Goal: Transaction & Acquisition: Purchase product/service

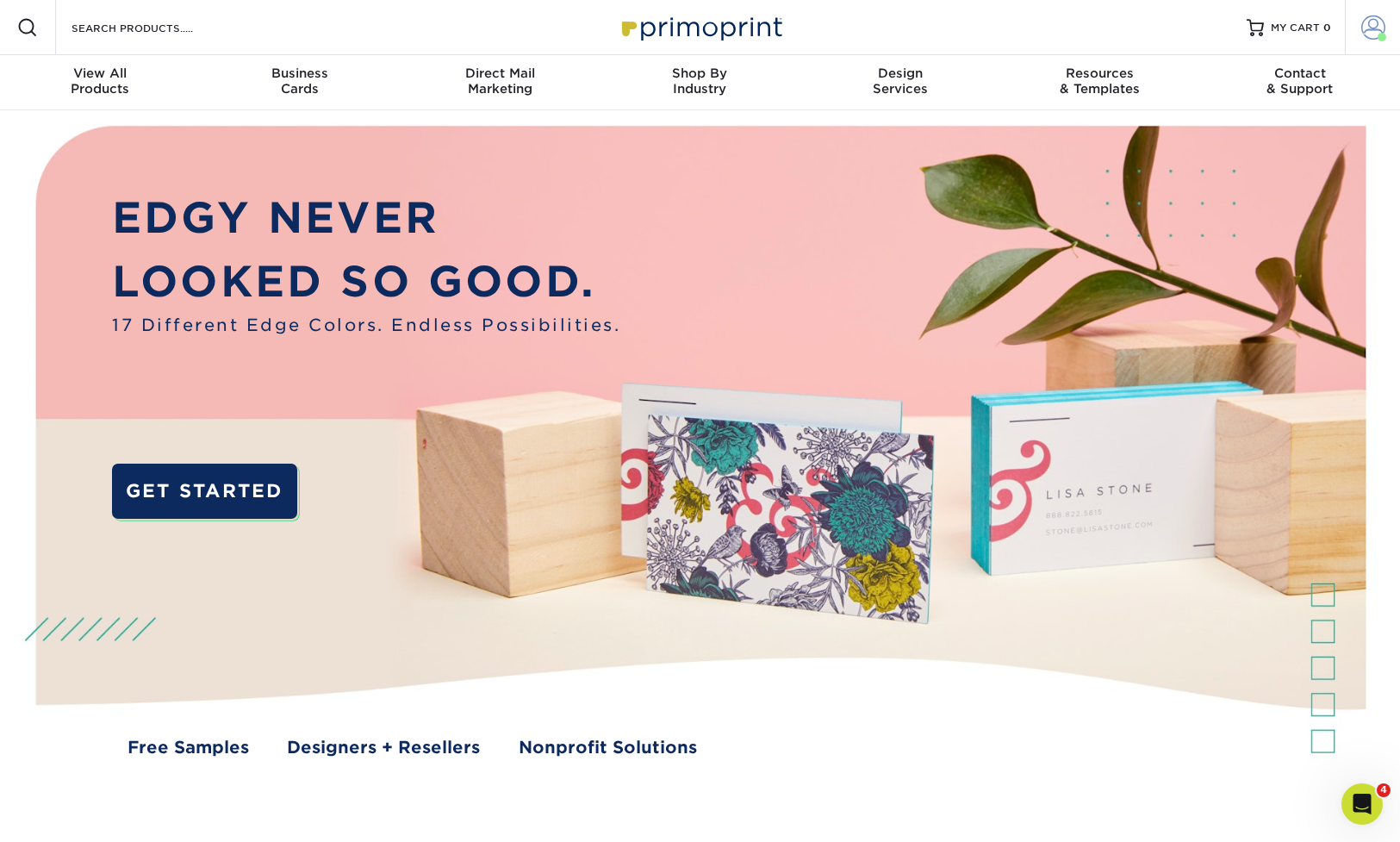
click at [1382, 31] on span at bounding box center [1373, 27] width 24 height 24
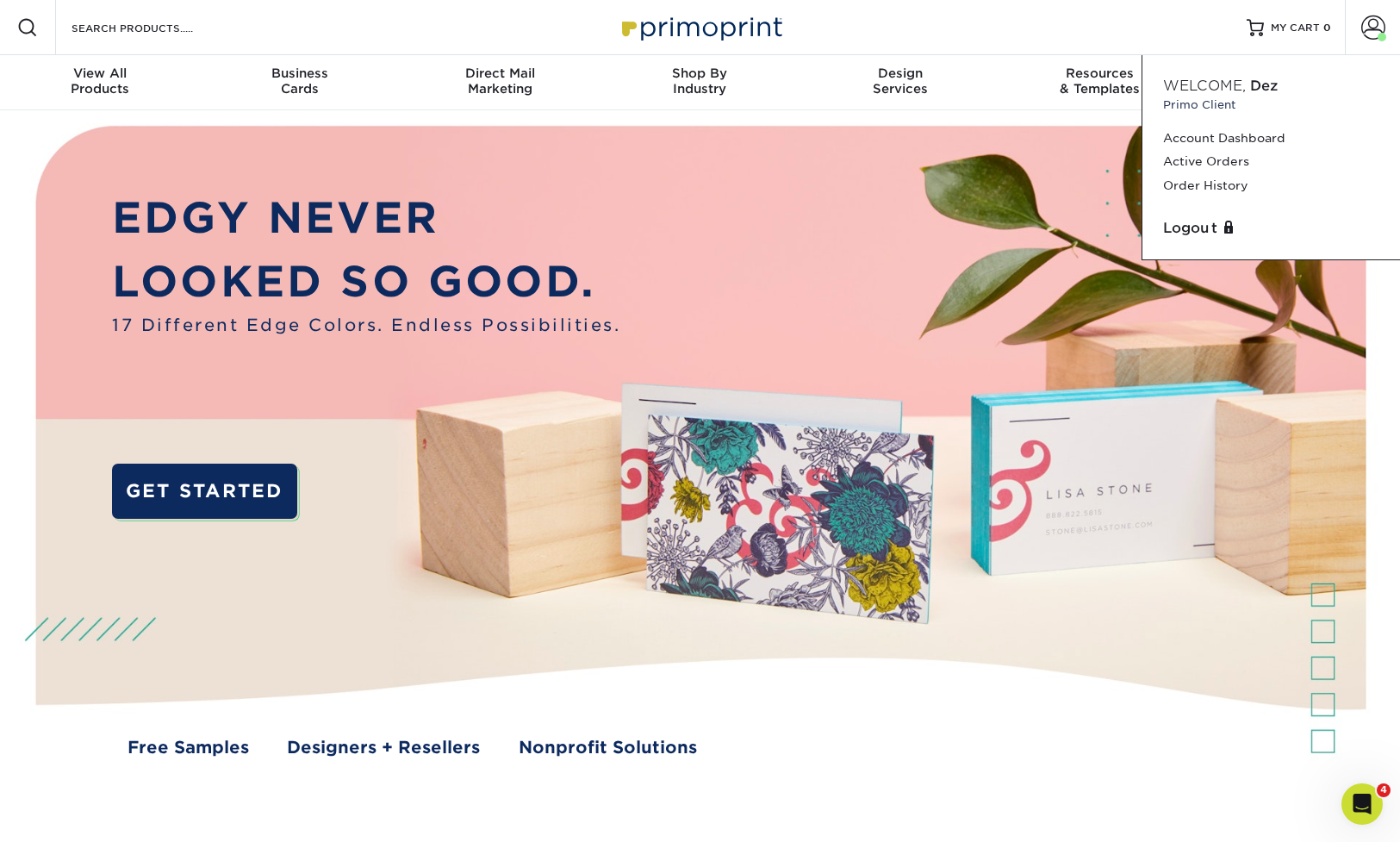
click at [986, 41] on div "Resources Menu Search Products Account Welcome, Dez Primo Client Account Dashbo…" at bounding box center [700, 28] width 1400 height 55
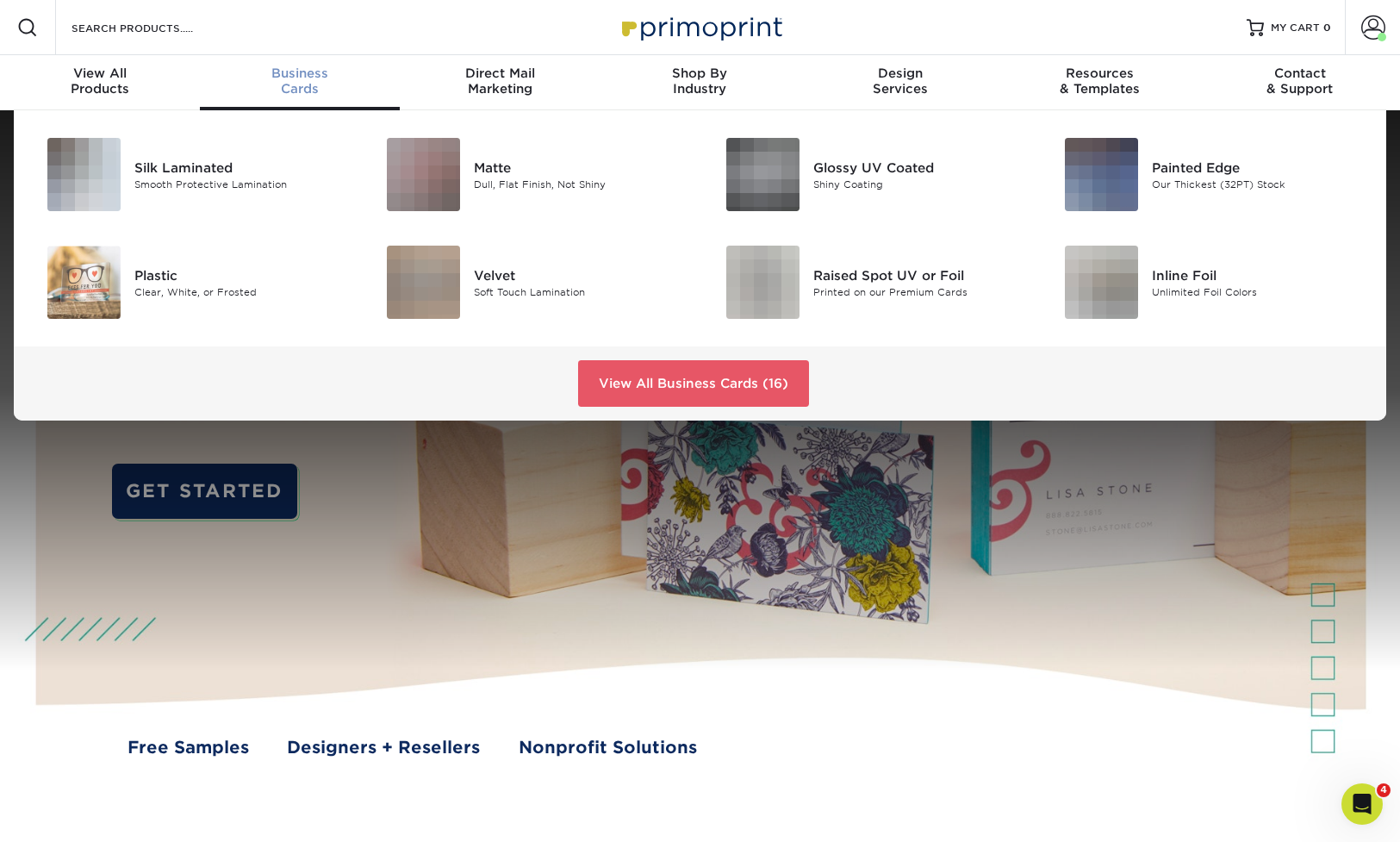
click at [283, 87] on div "Business Cards" at bounding box center [300, 81] width 200 height 31
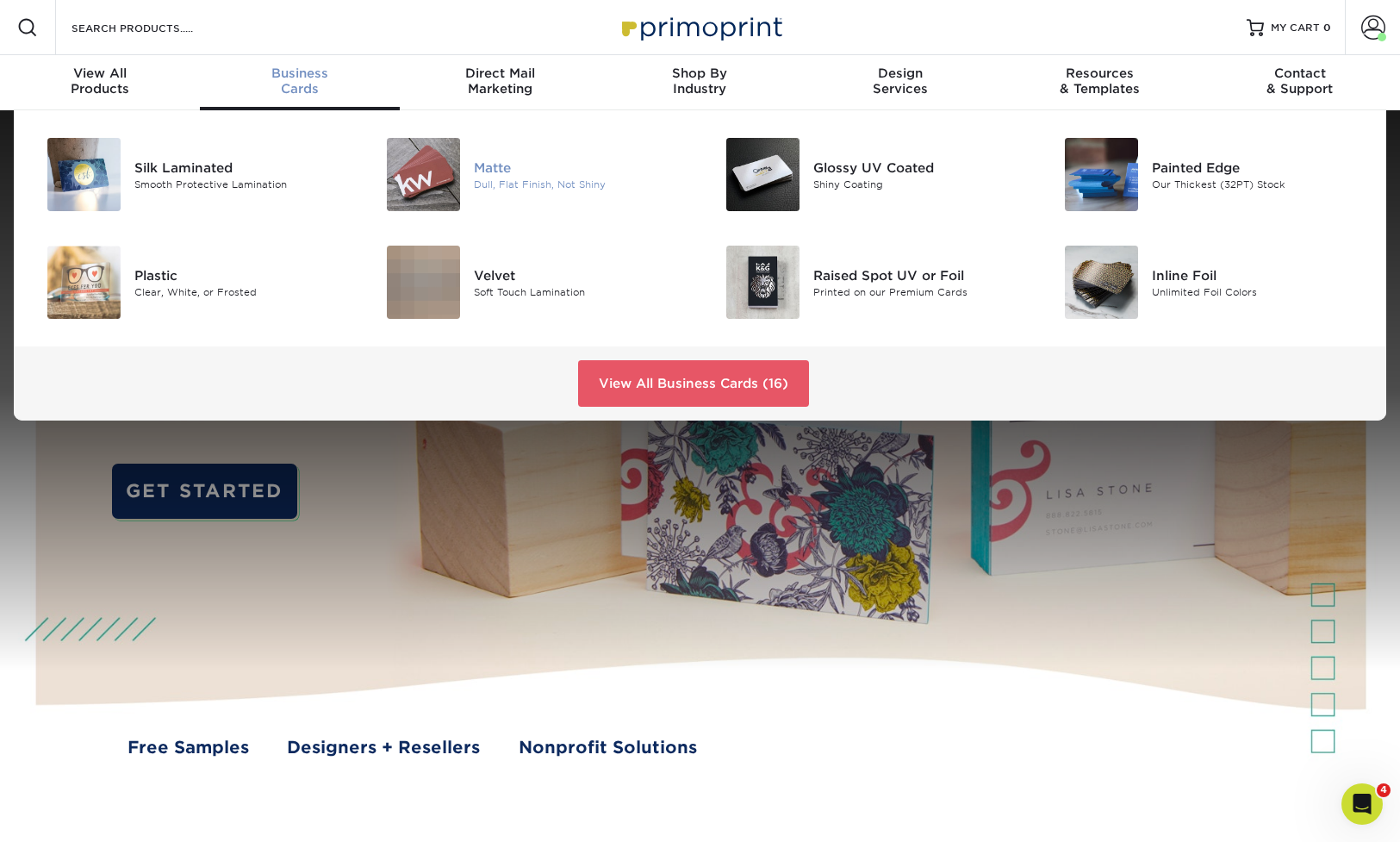
click at [463, 191] on div at bounding box center [418, 175] width 113 height 73
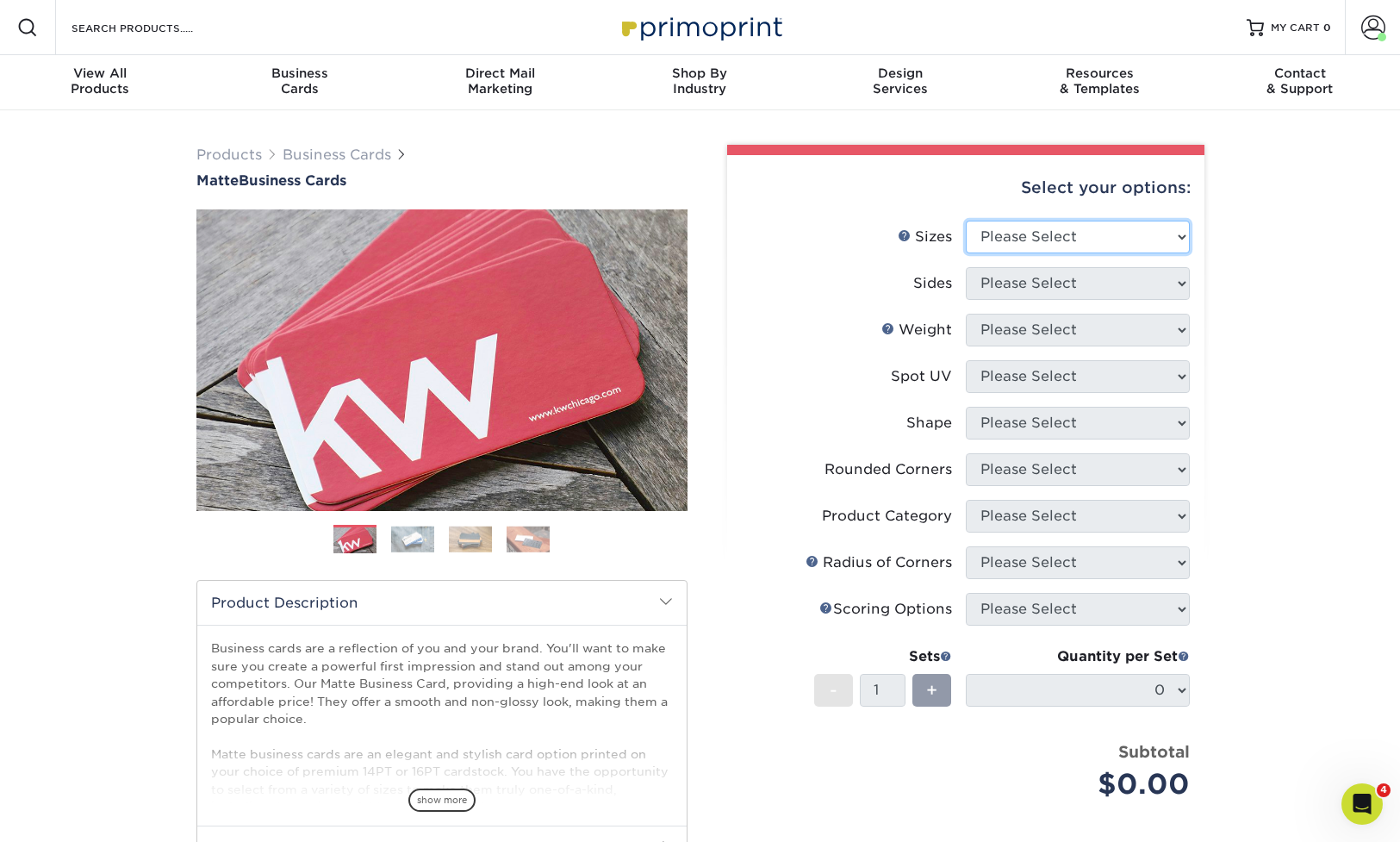
select select "2.00x3.50"
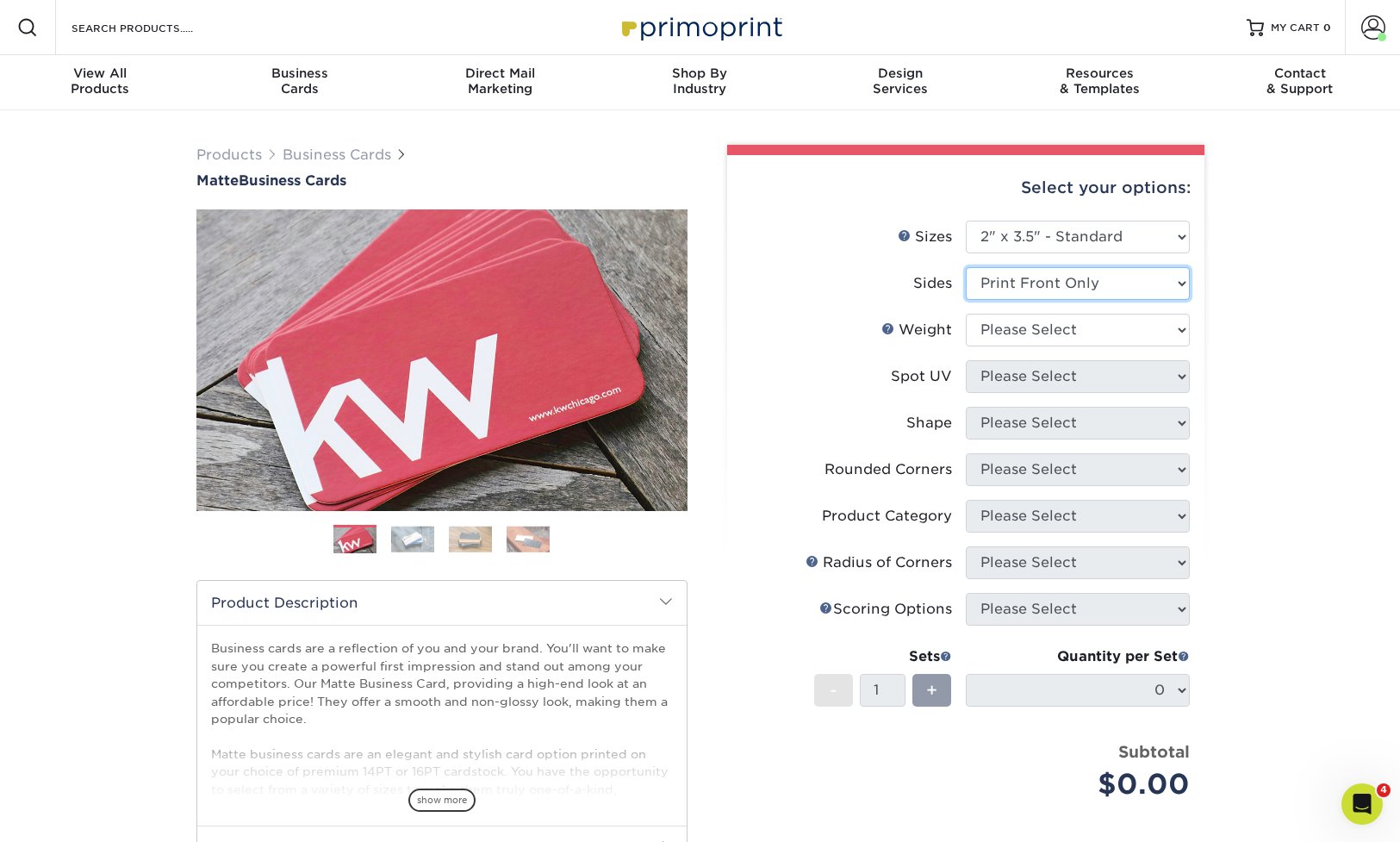
select select "13abbda7-1d64-4f25-8bb2-c179b224825d"
select select "14PT"
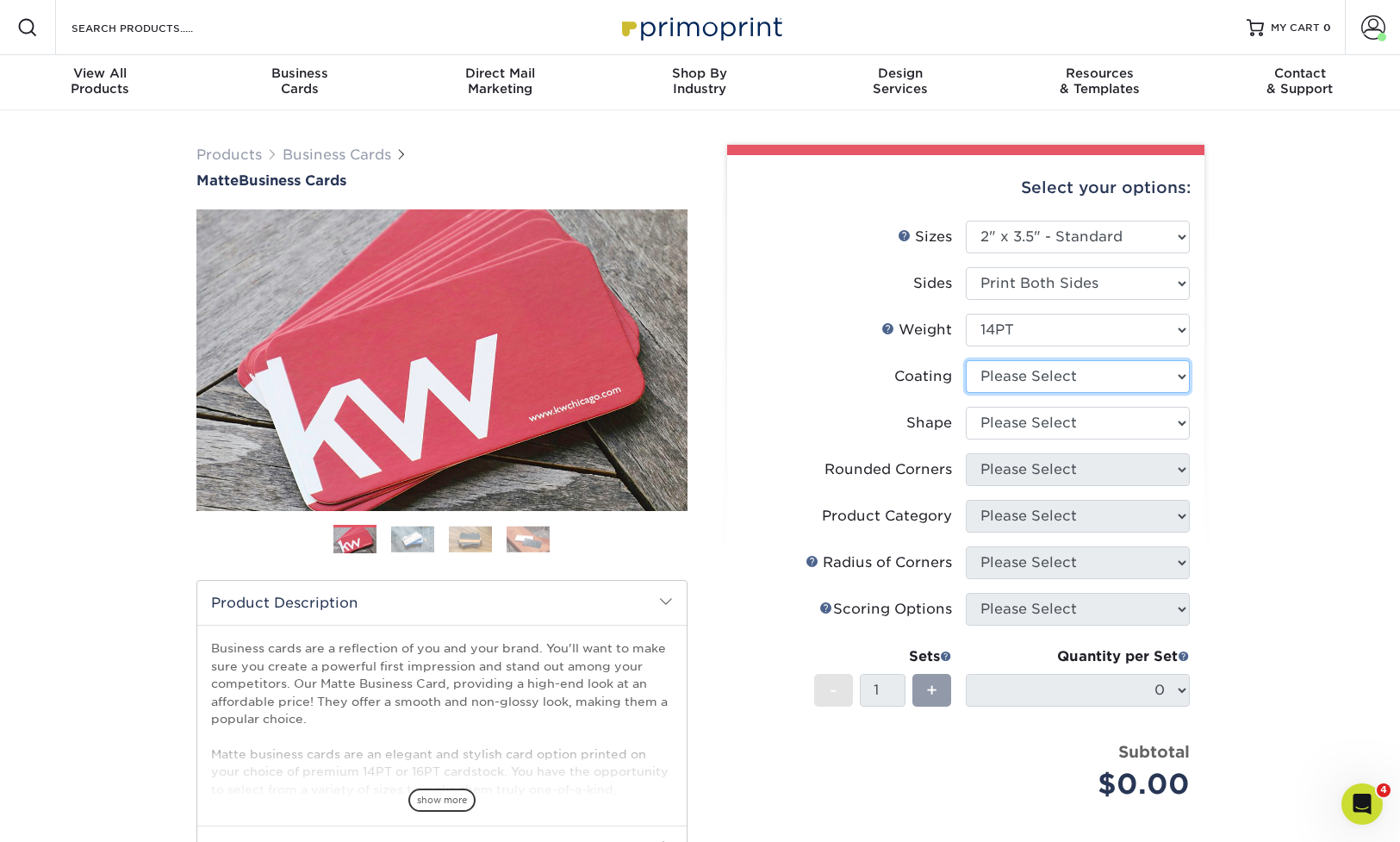
select select "121bb7b5-3b4d-429f-bd8d-bbf80e953313"
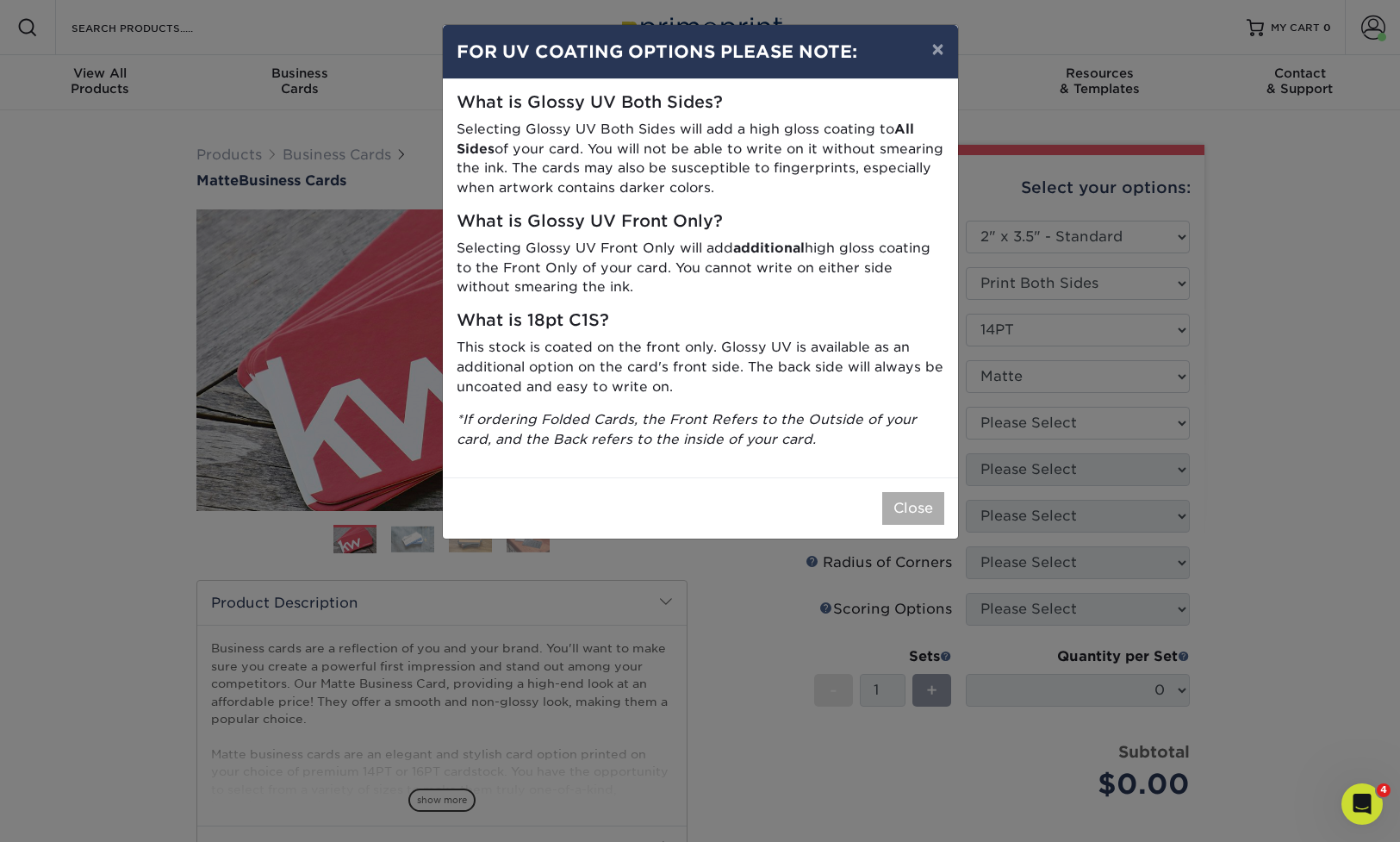
click at [903, 502] on button "Close" at bounding box center [913, 508] width 62 height 32
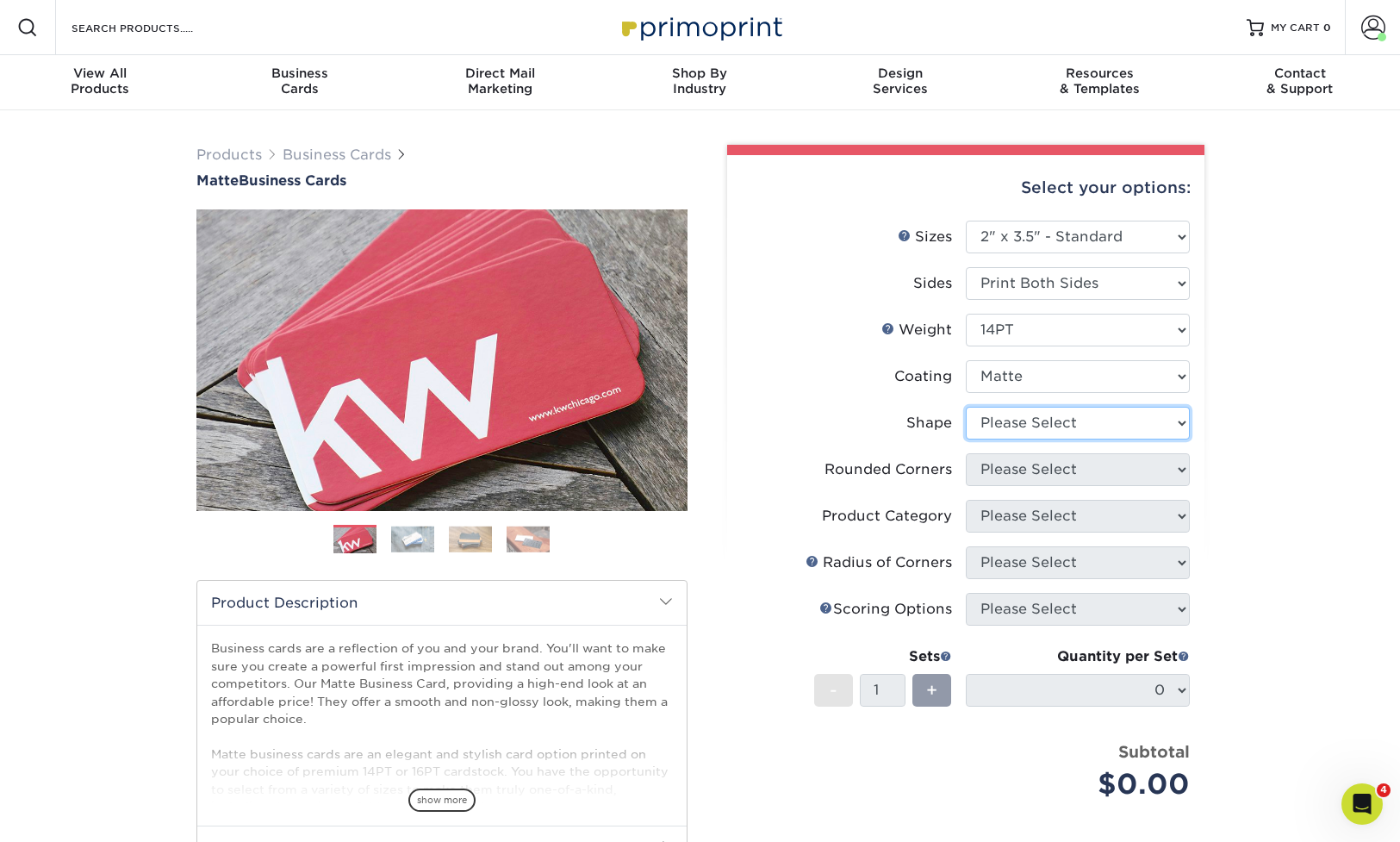
select select "standard"
select select "0"
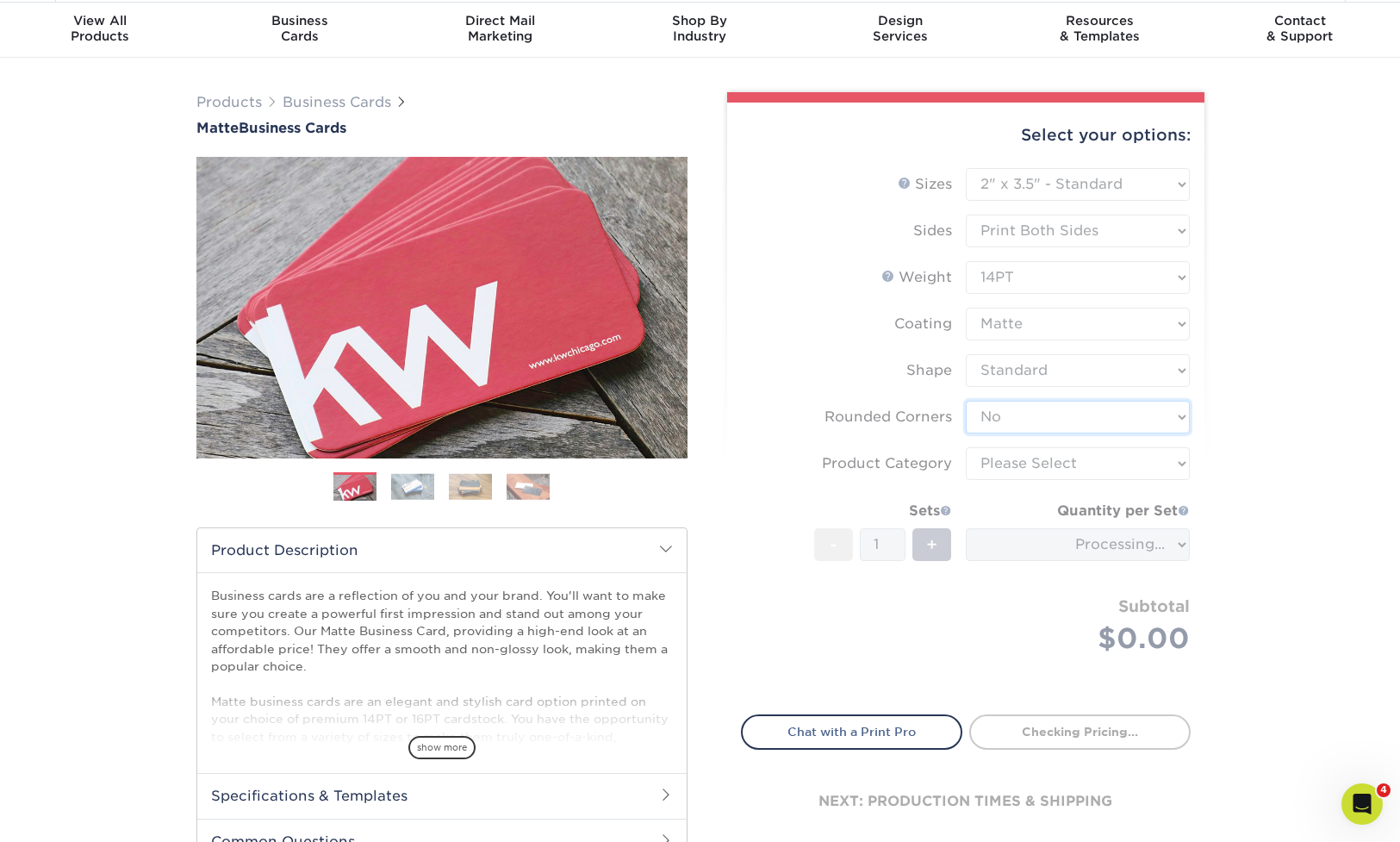
scroll to position [53, 0]
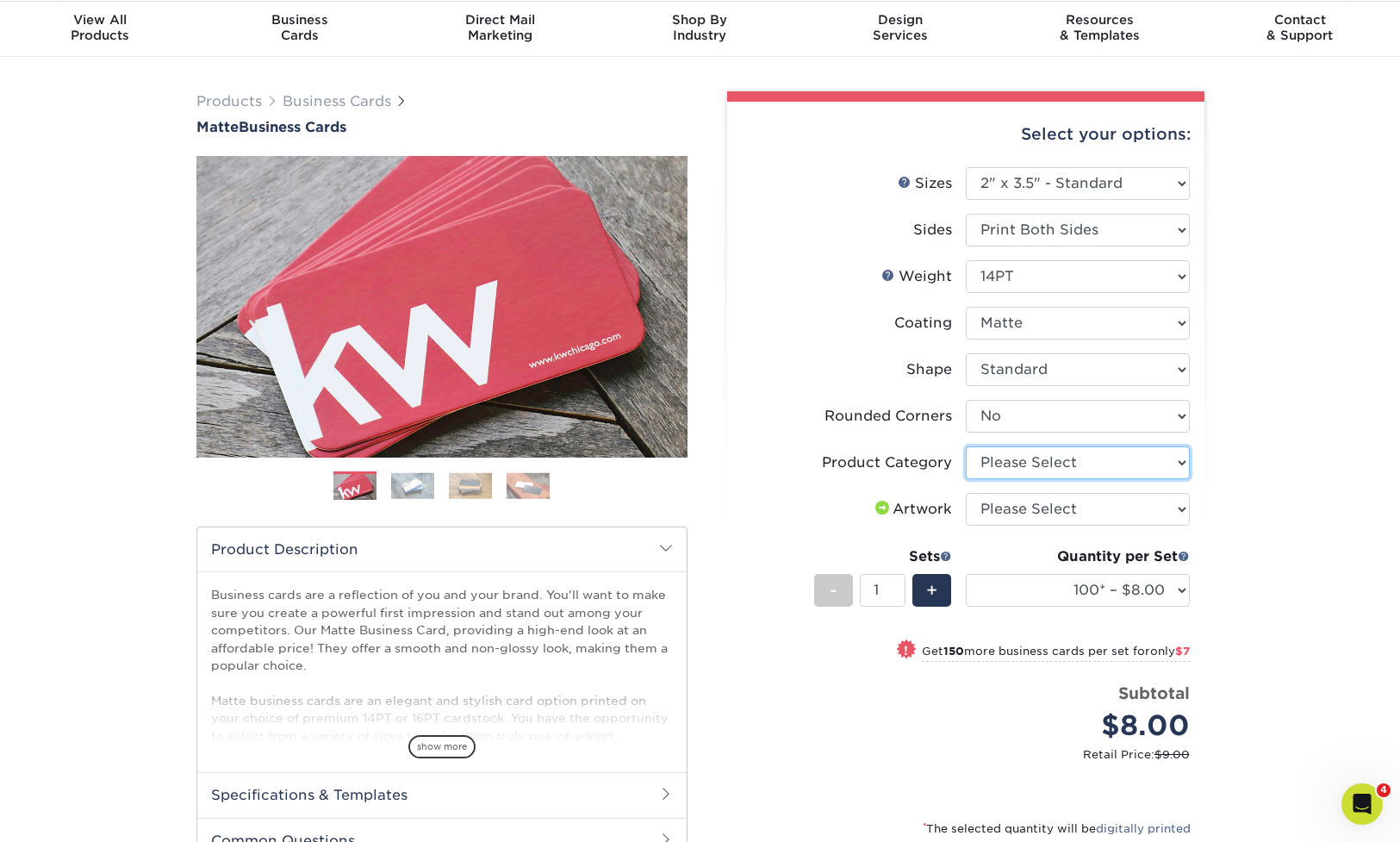
select select "3b5148f1-0588-4f88-a218-97bcfdce65c1"
select select "upload"
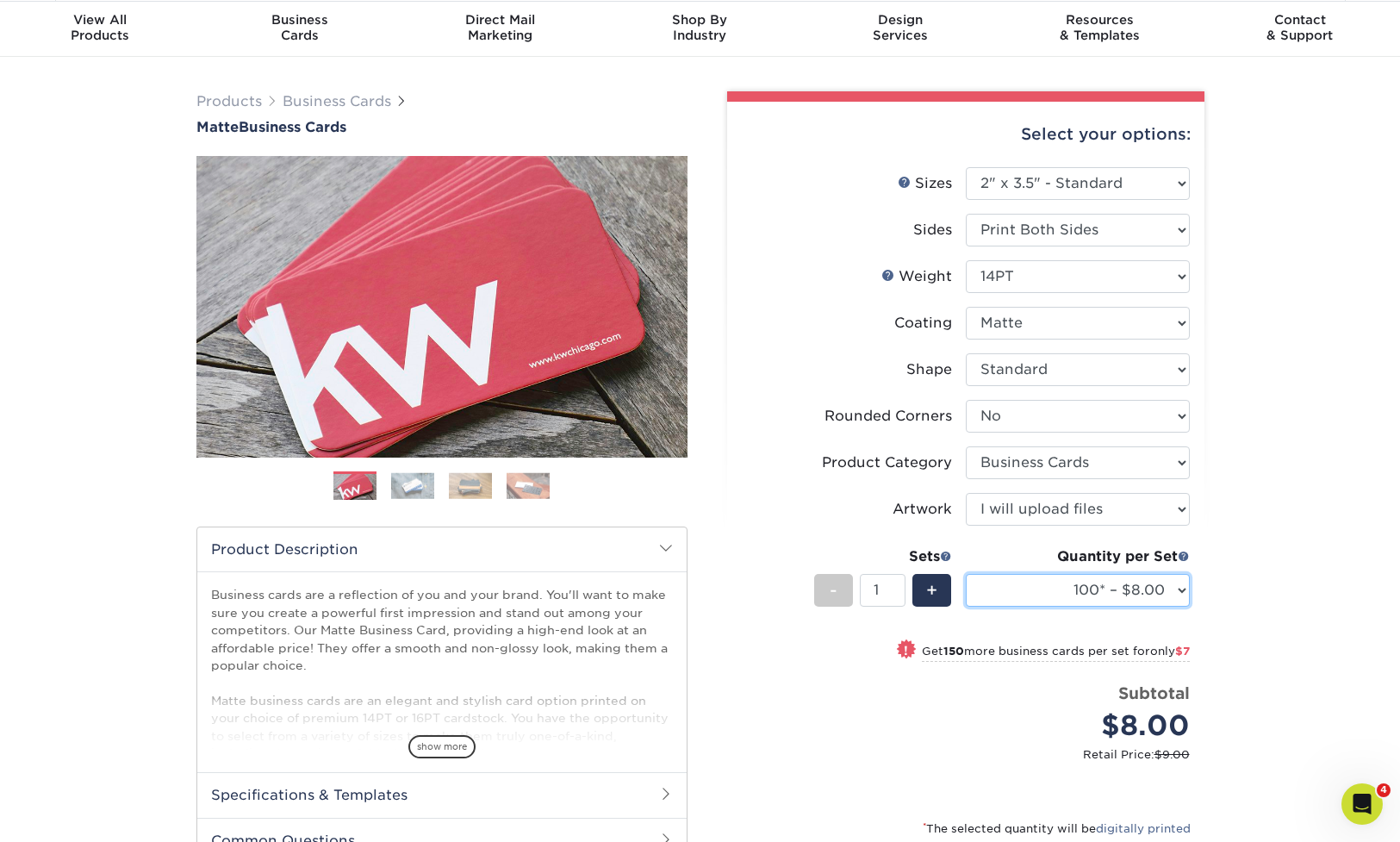
select select "500 – $30.00"
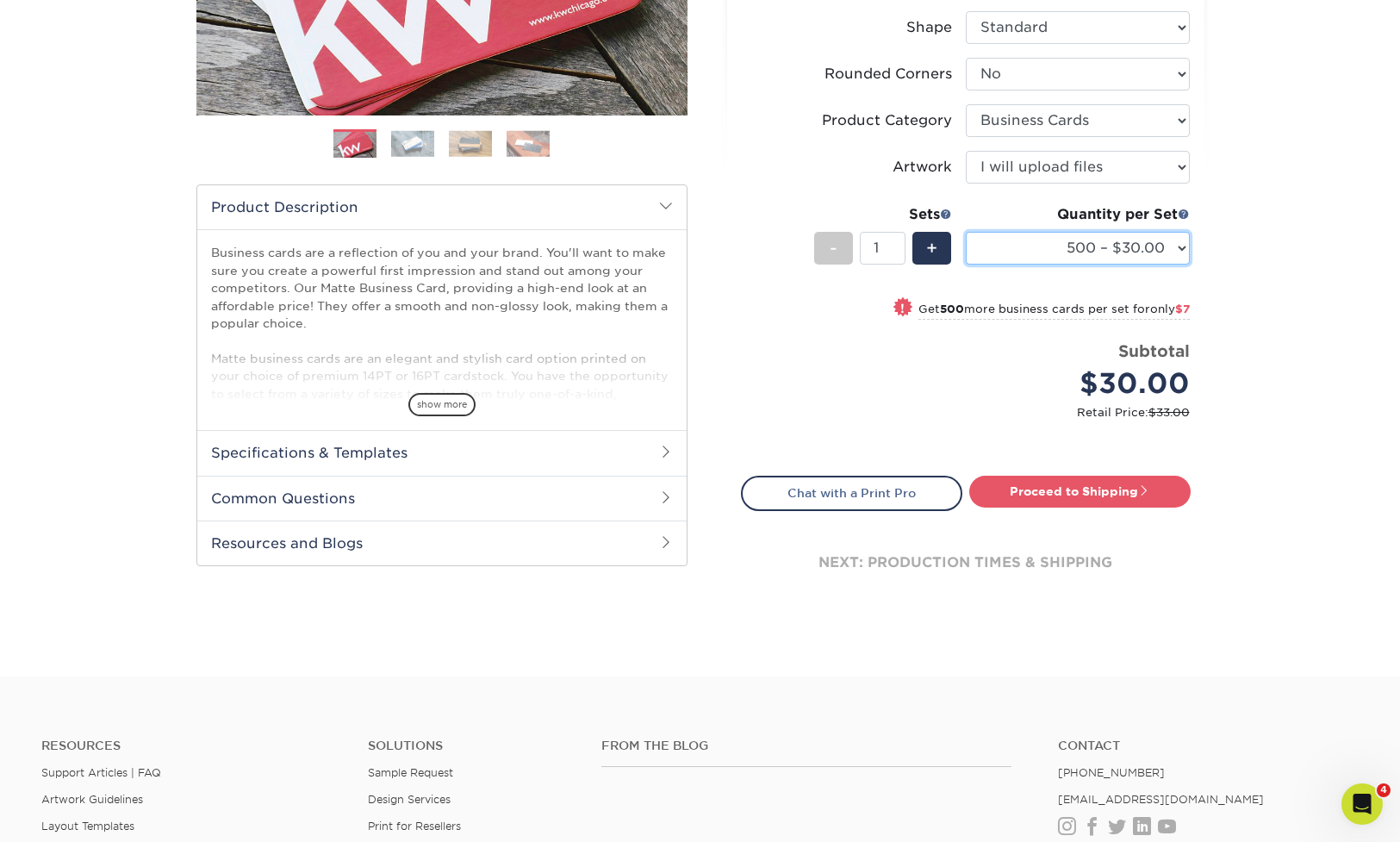
scroll to position [400, 0]
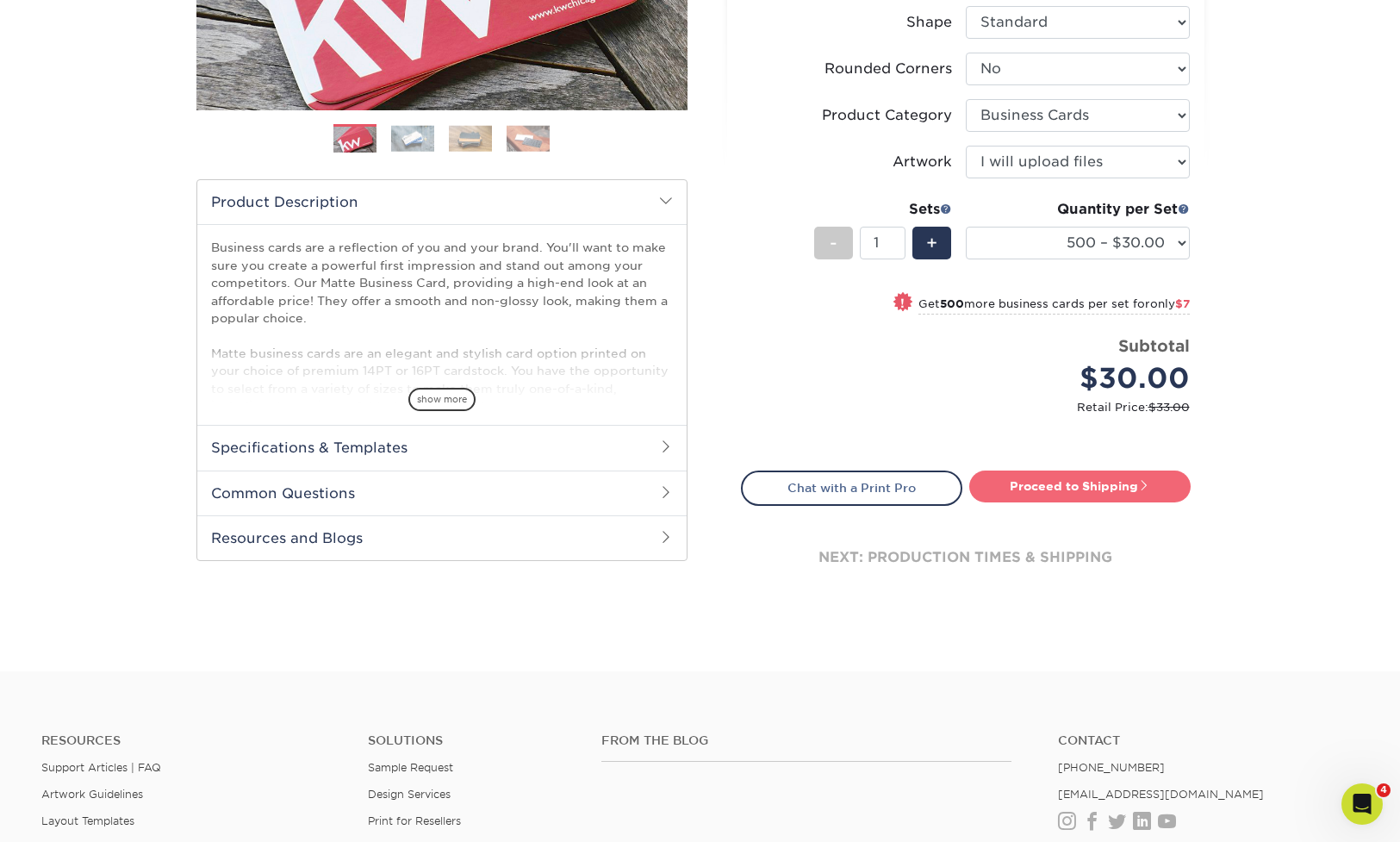
click at [1088, 492] on link "Proceed to Shipping" at bounding box center [1081, 485] width 221 height 31
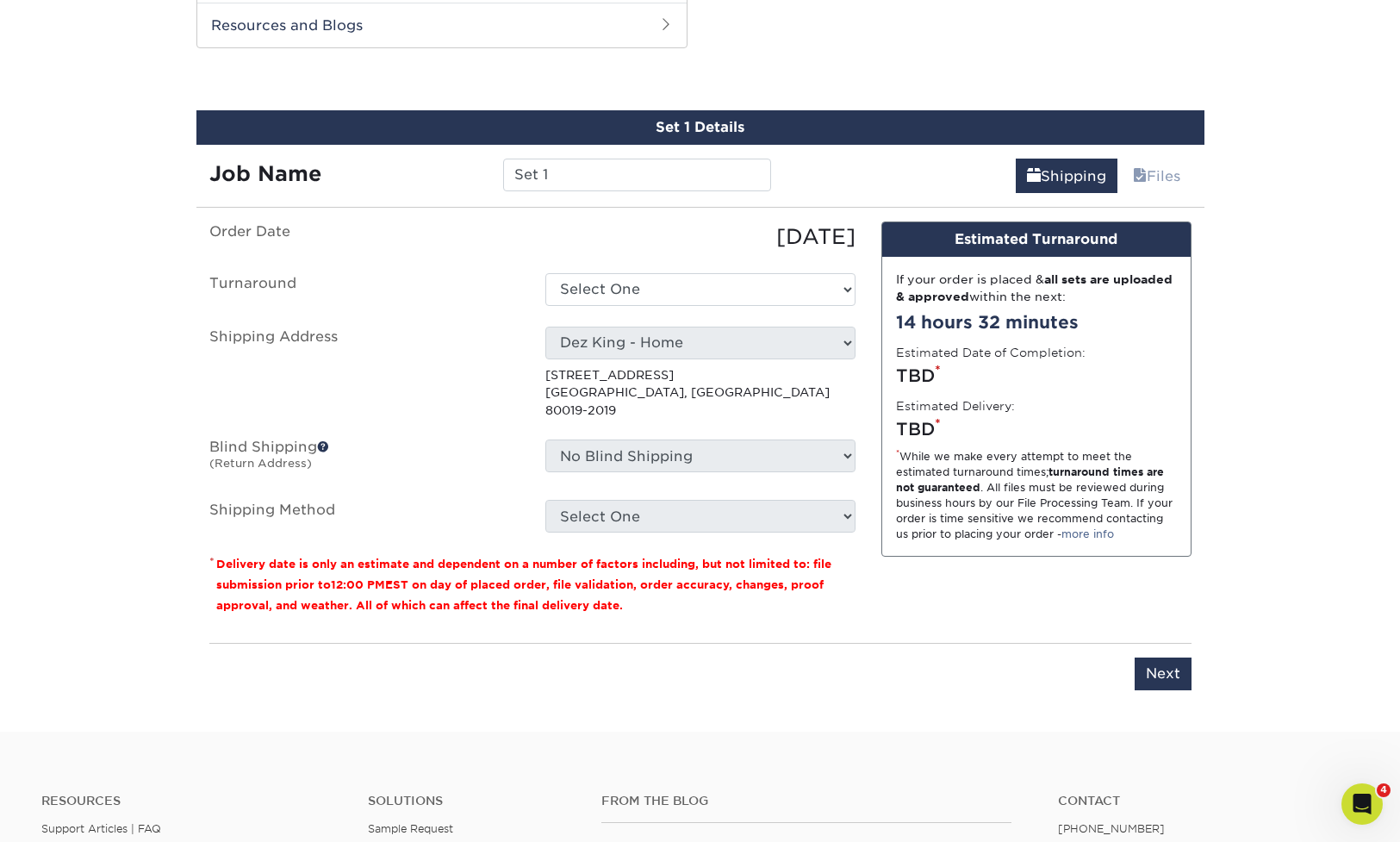
scroll to position [916, 0]
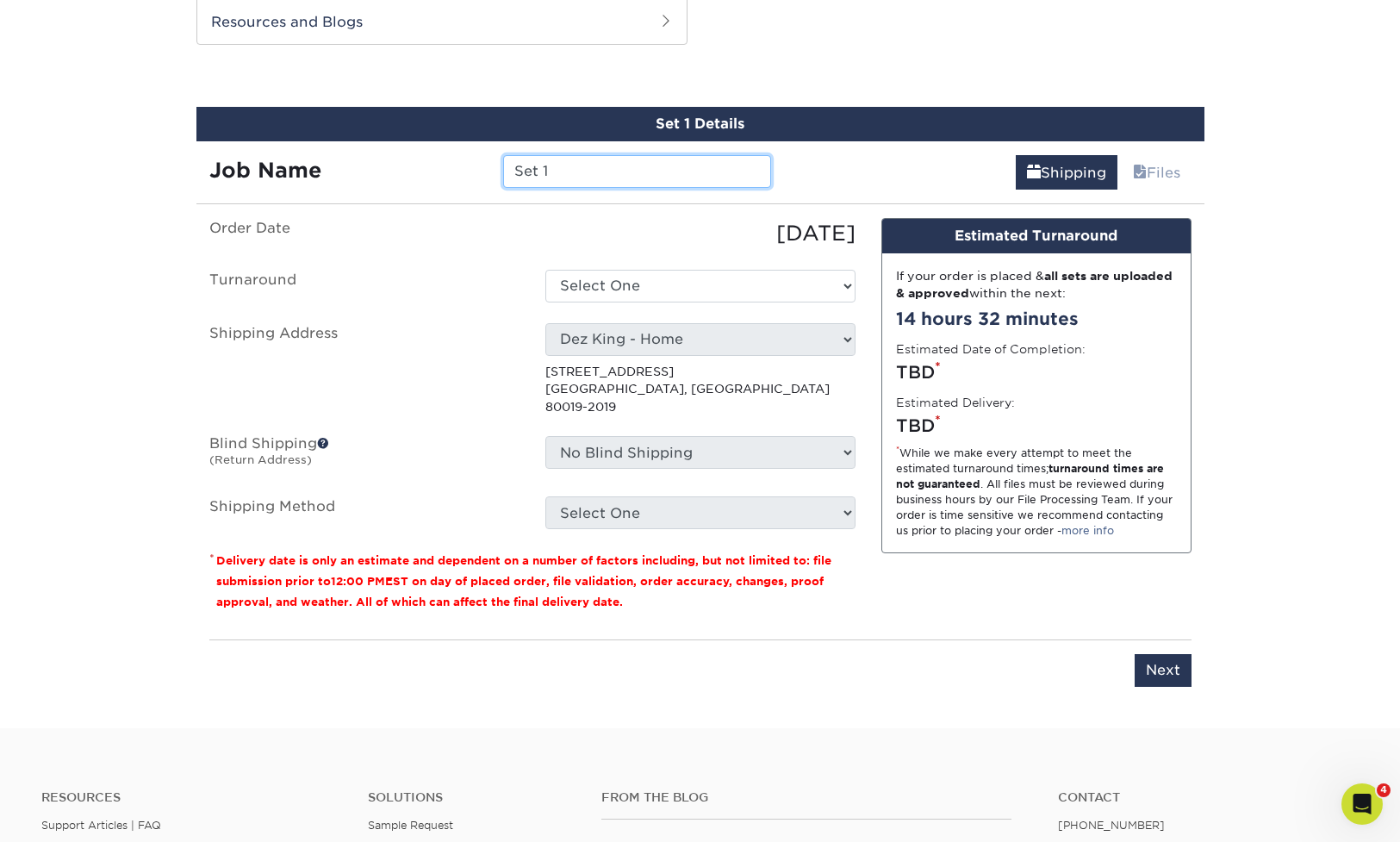
click at [586, 169] on input "Set 1" at bounding box center [637, 172] width 268 height 32
type input "Business Cards - [PERSON_NAME]"
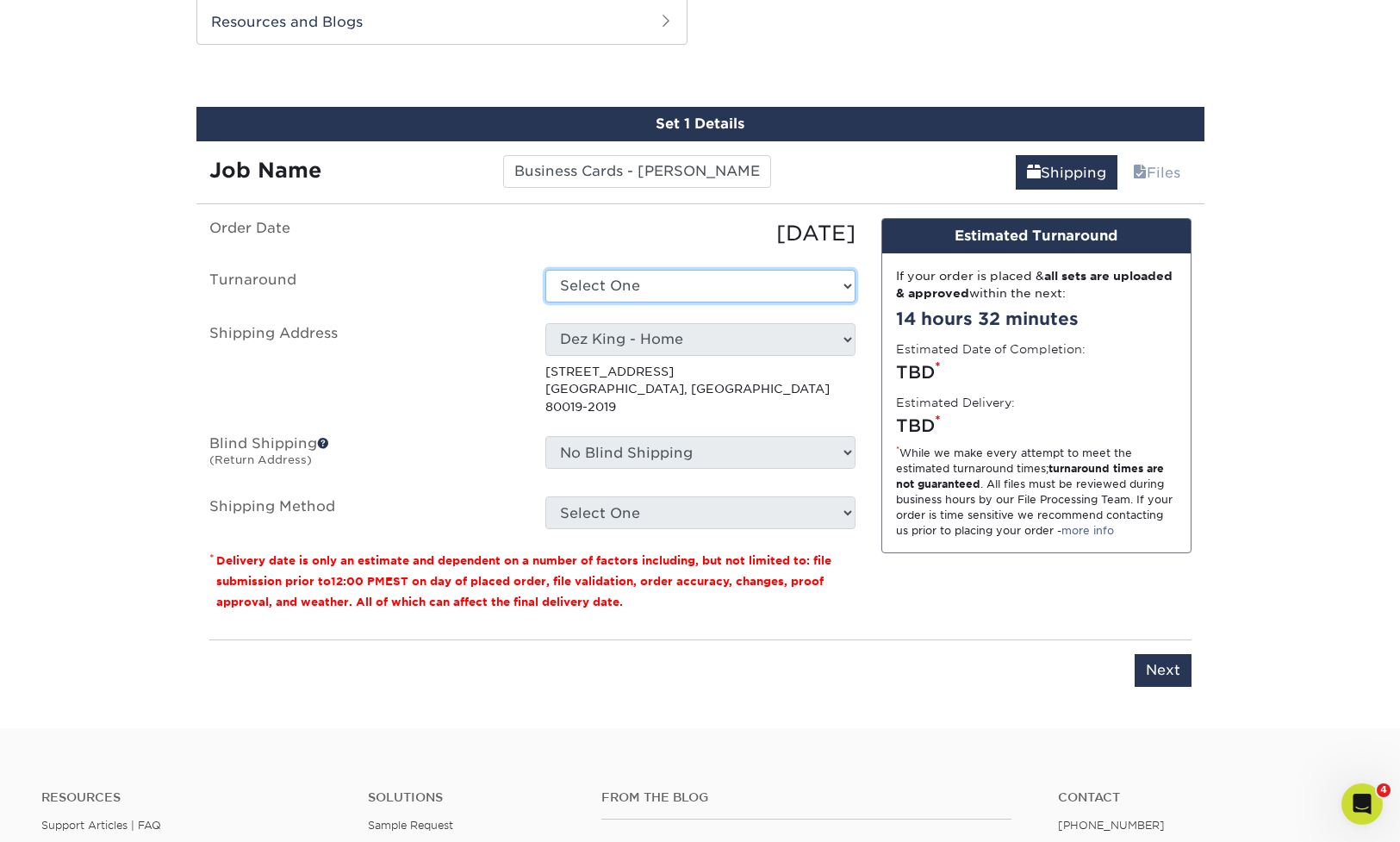
select select "4593e6bc-33d2-4cf1-a66b-d77e9d82a3cc"
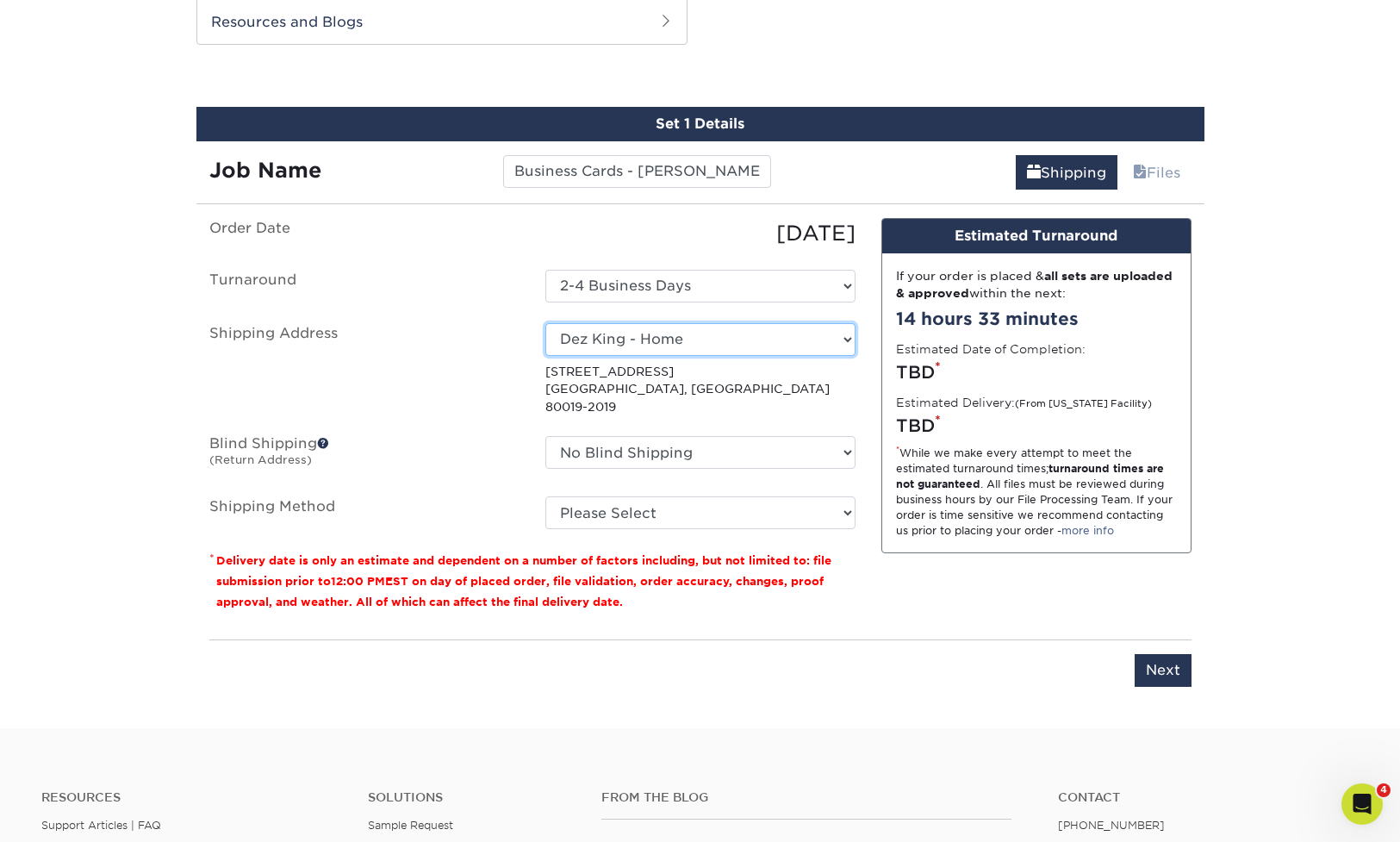
select select "244657"
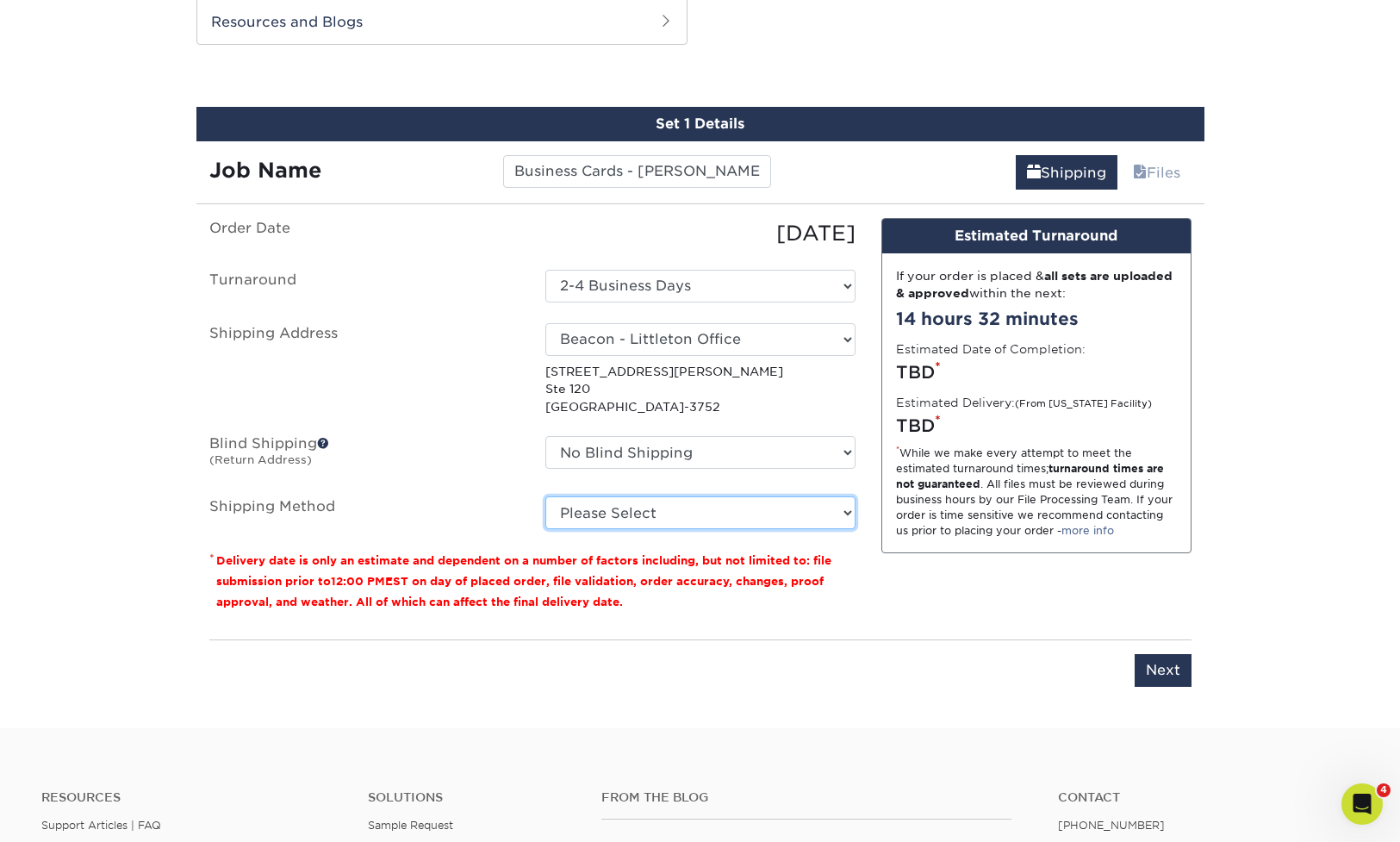
select select "03"
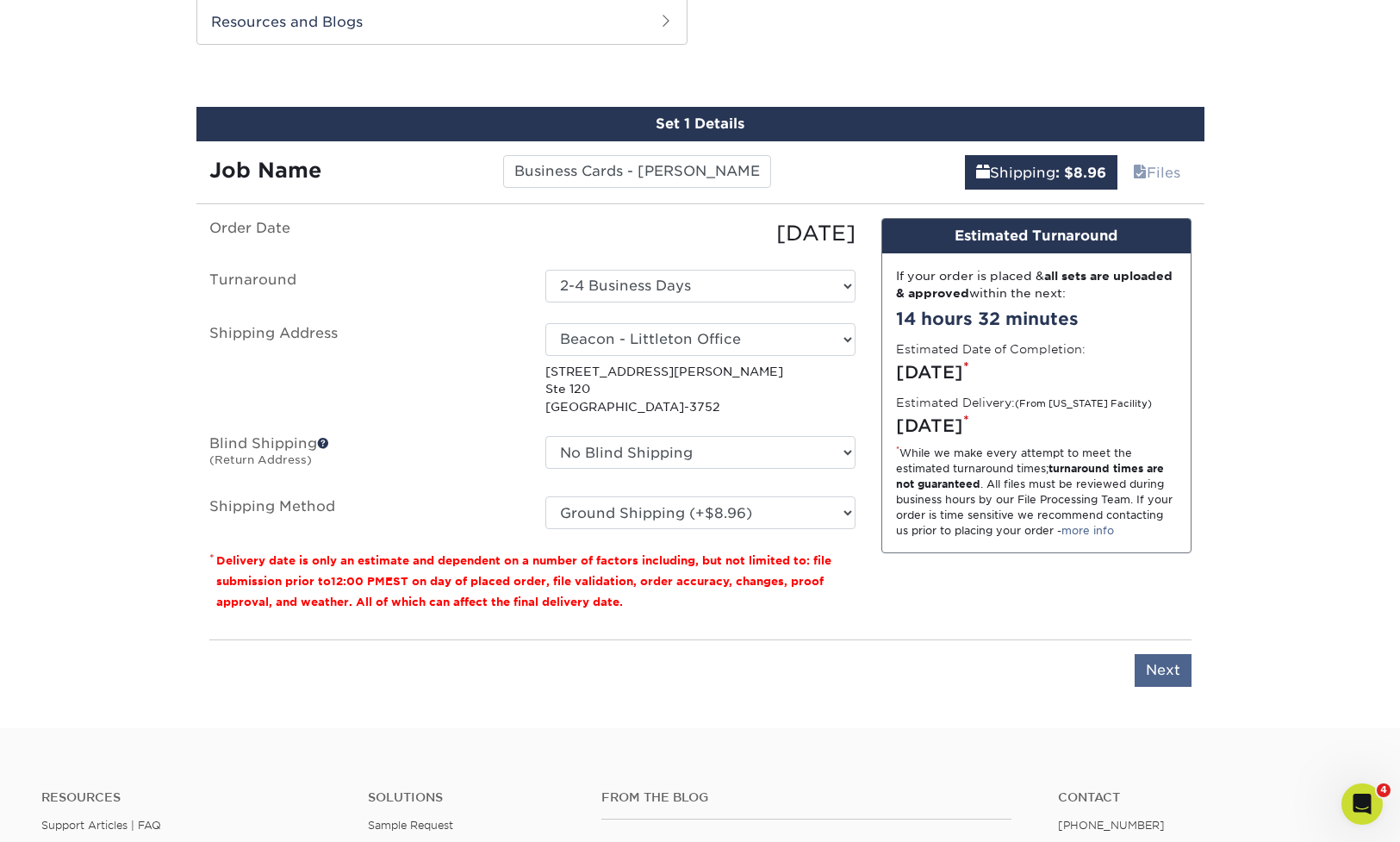
click at [1168, 667] on input "Next" at bounding box center [1163, 670] width 57 height 32
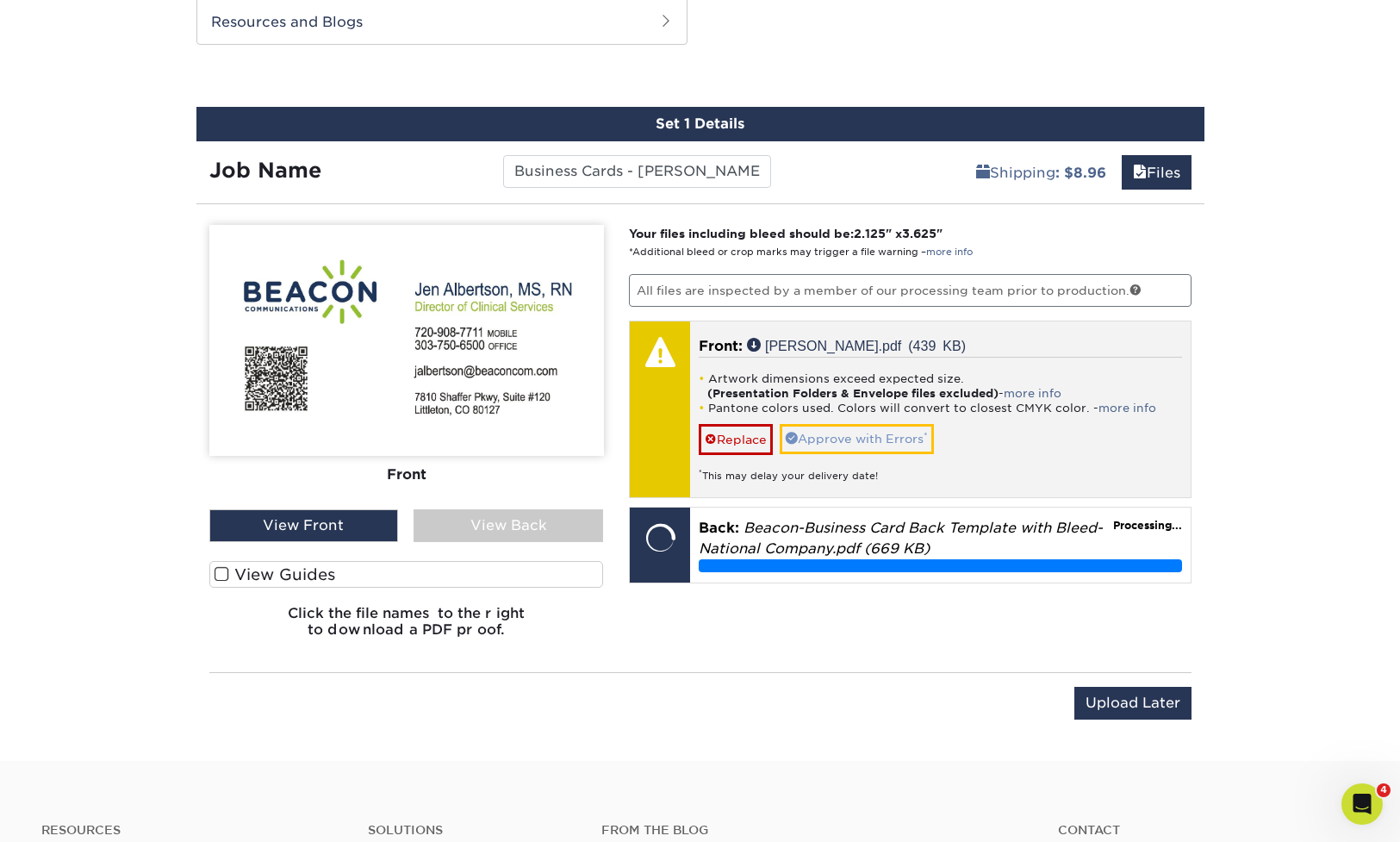
click at [826, 424] on link "Approve with Errors *" at bounding box center [857, 439] width 154 height 30
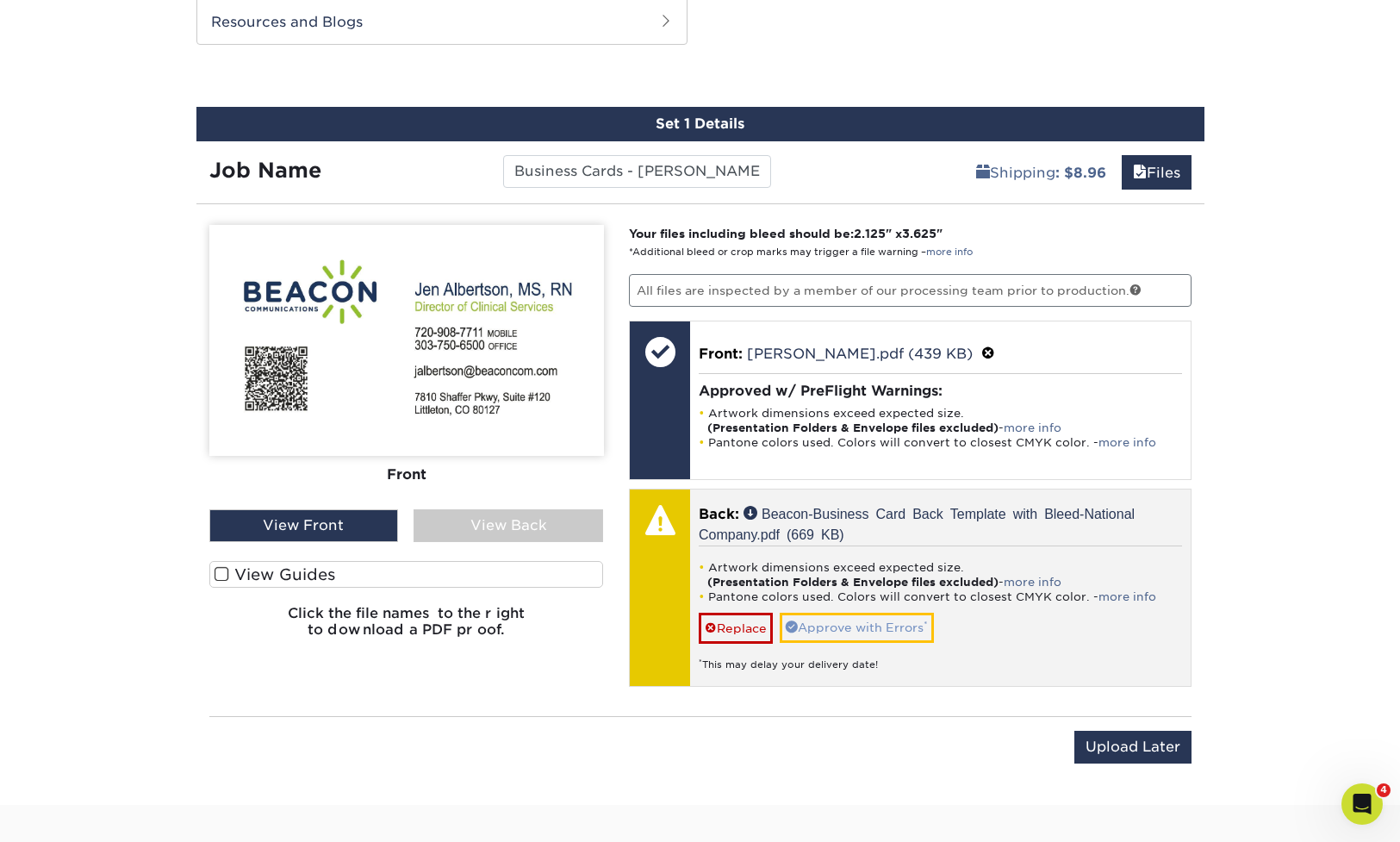
click at [841, 628] on link "Approve with Errors *" at bounding box center [857, 626] width 154 height 30
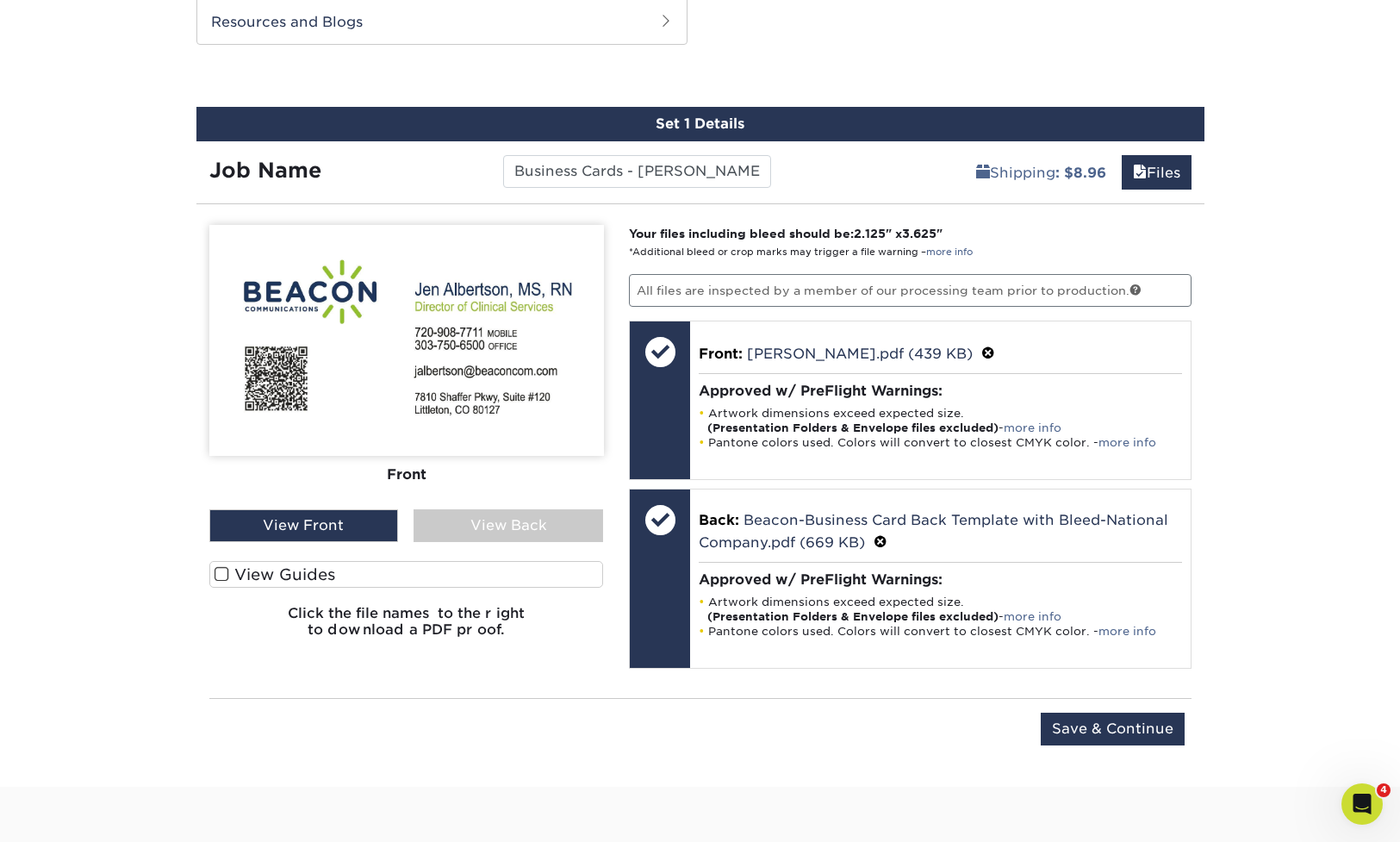
click at [476, 534] on div "View Back" at bounding box center [508, 525] width 190 height 32
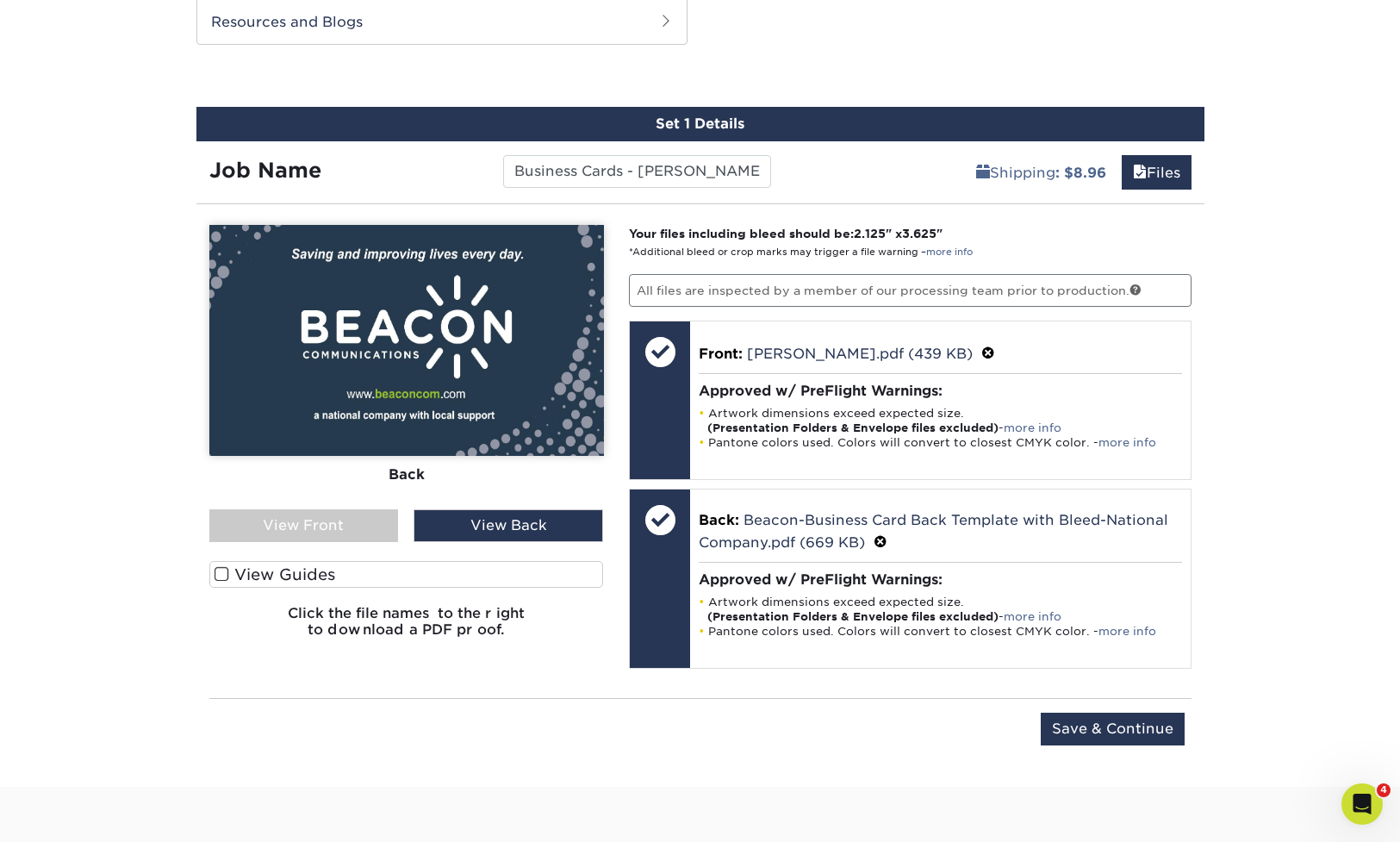
click at [292, 530] on div "View Front" at bounding box center [304, 525] width 190 height 32
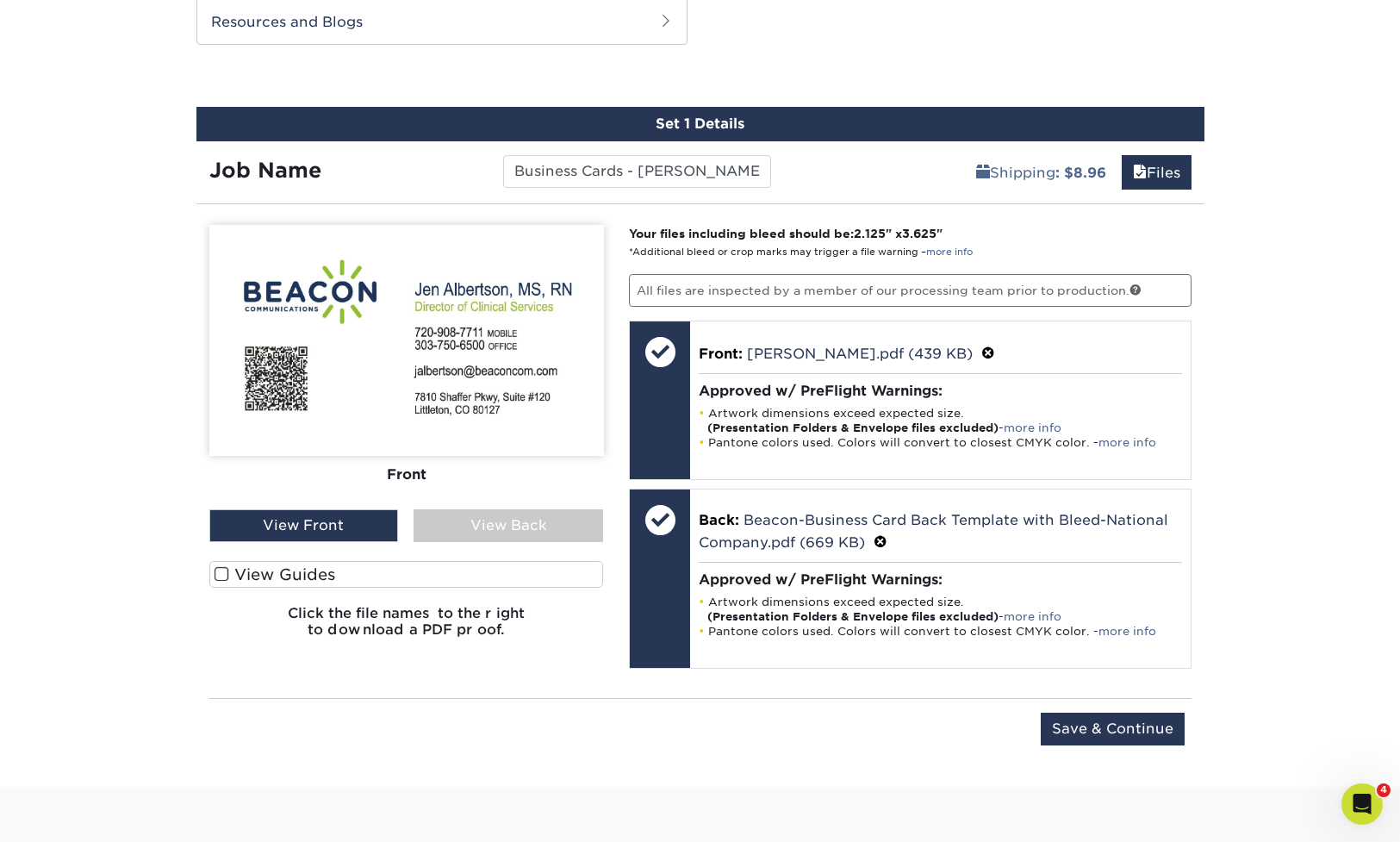
click at [525, 523] on div "View Back" at bounding box center [508, 525] width 190 height 32
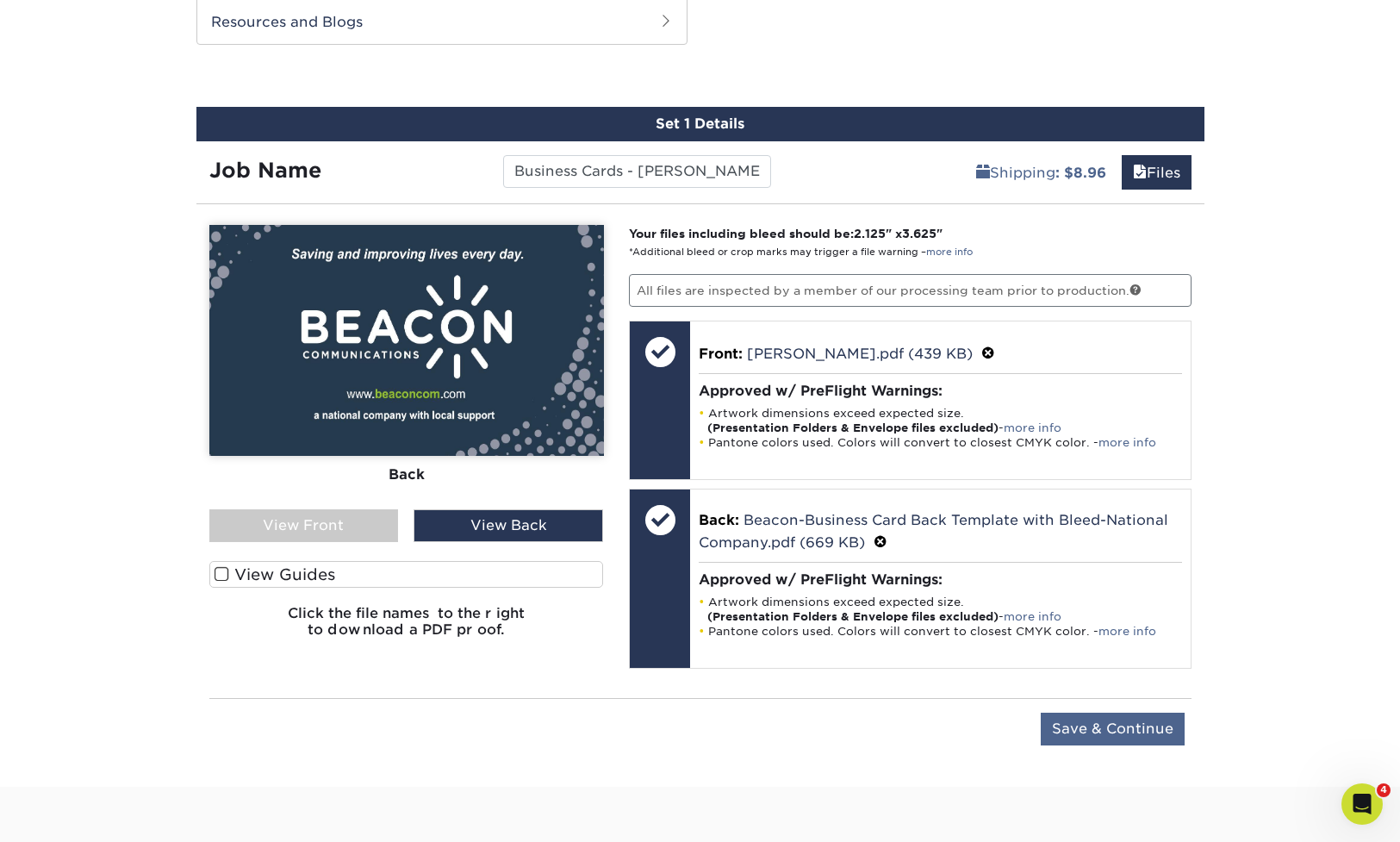
click at [1130, 728] on input "Save & Continue" at bounding box center [1113, 729] width 144 height 32
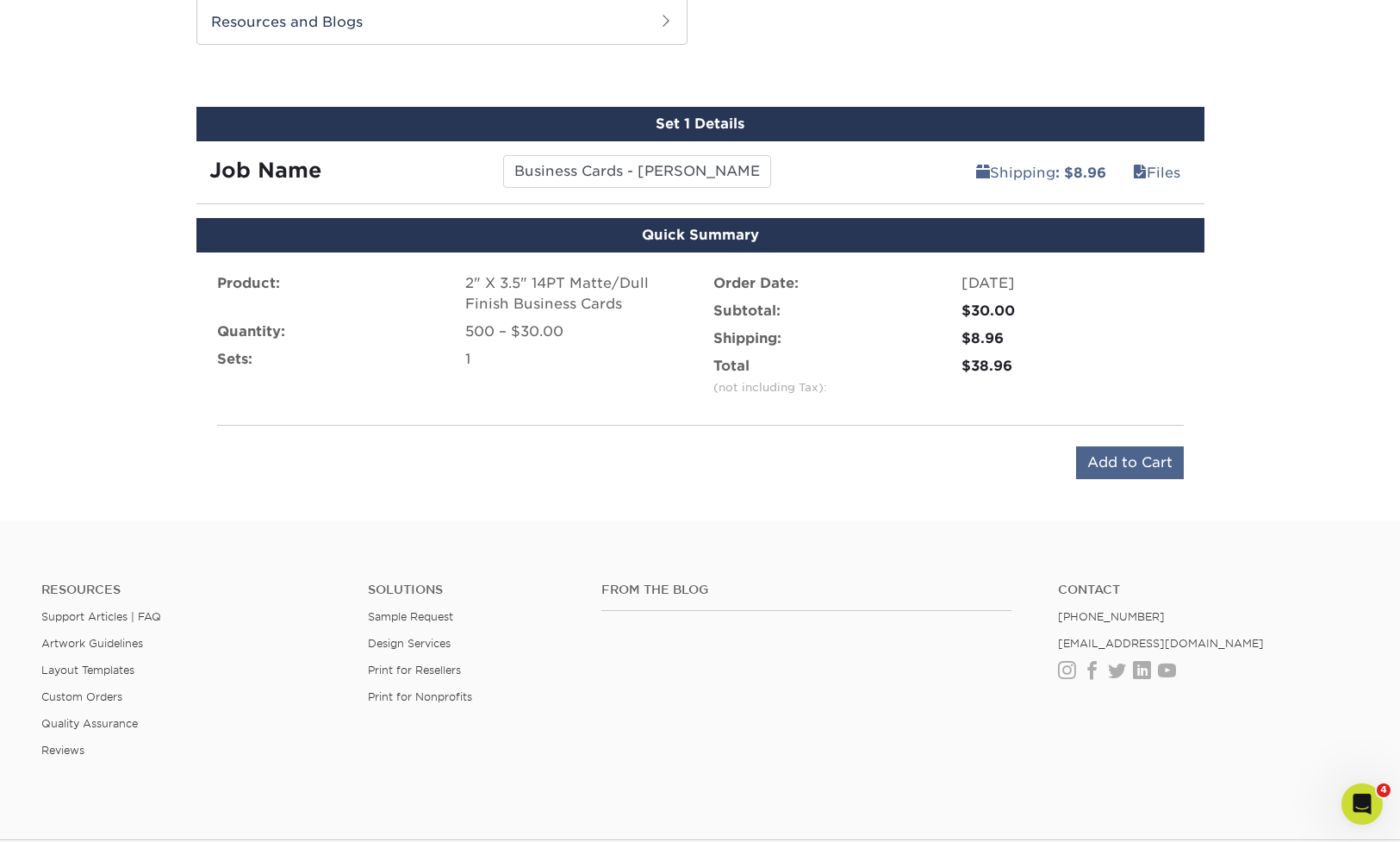
click at [1130, 461] on input "Add to Cart" at bounding box center [1130, 462] width 108 height 32
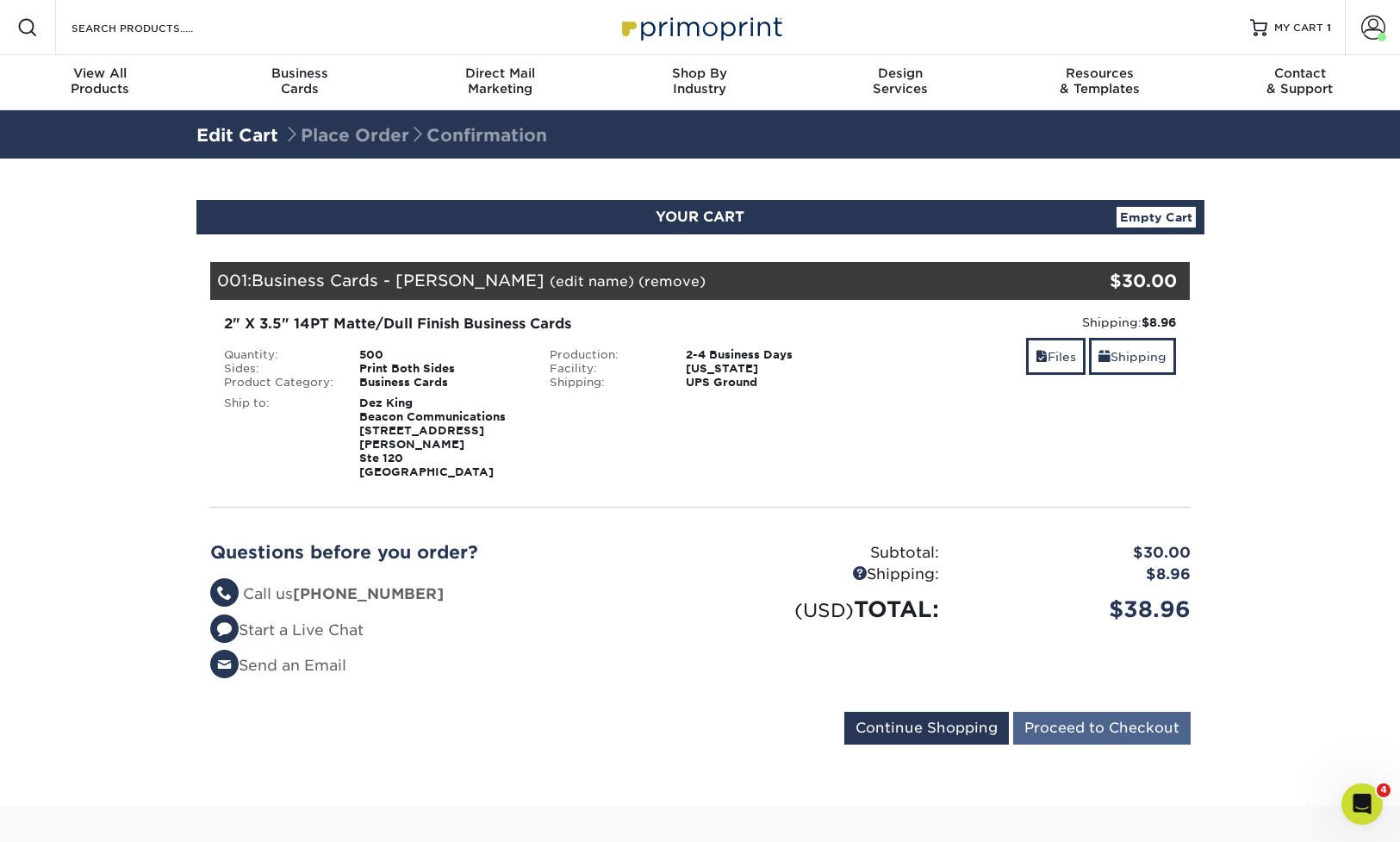
click at [1125, 716] on input "Proceed to Checkout" at bounding box center [1102, 728] width 177 height 32
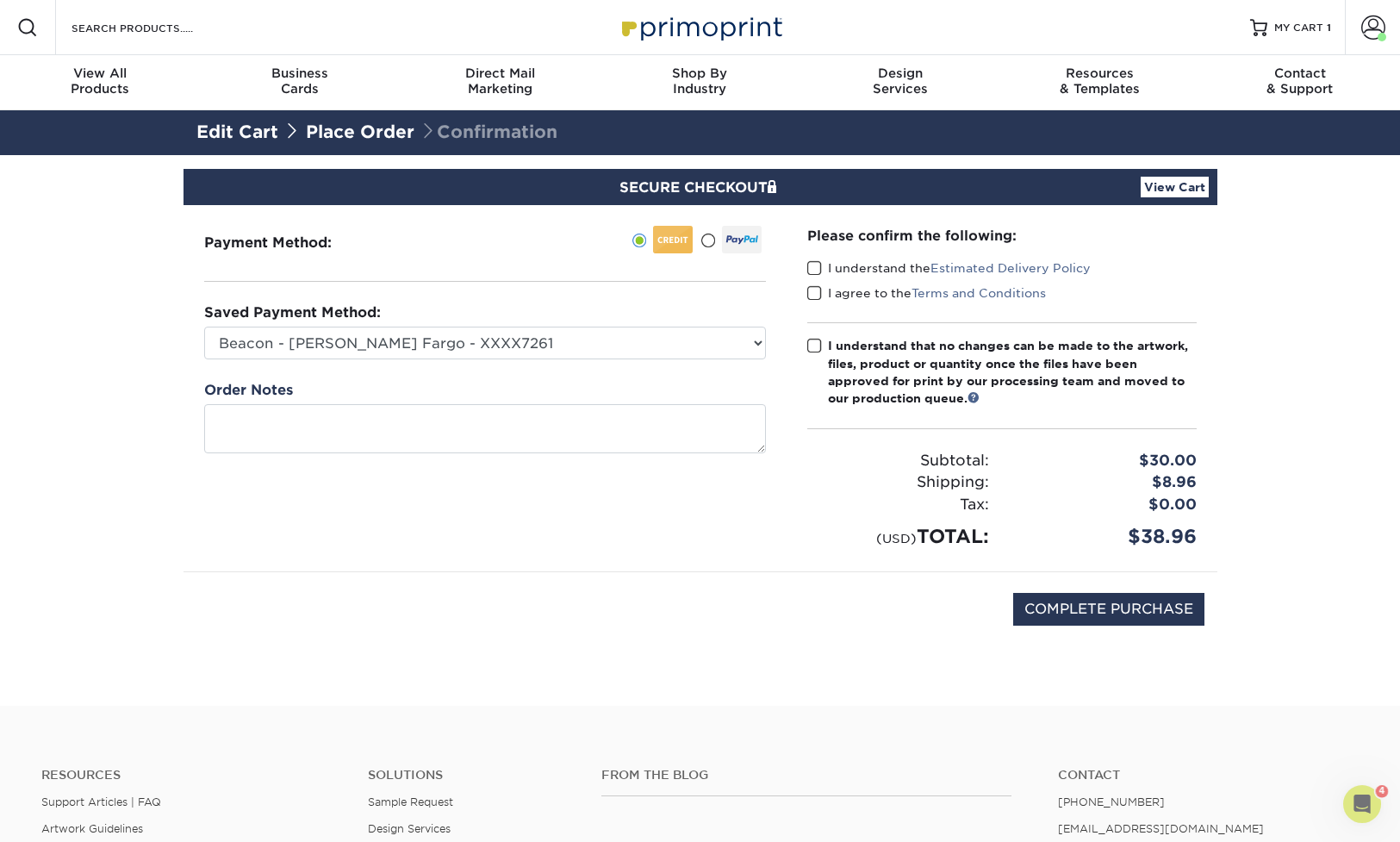
click at [818, 271] on span at bounding box center [814, 268] width 14 height 16
click at [0, 0] on input "I understand the Estimated Delivery Policy" at bounding box center [0, 0] width 0 height 0
click at [815, 288] on span at bounding box center [814, 293] width 14 height 16
click at [0, 0] on input "I agree to the Terms and Conditions" at bounding box center [0, 0] width 0 height 0
click at [810, 347] on span at bounding box center [814, 345] width 14 height 16
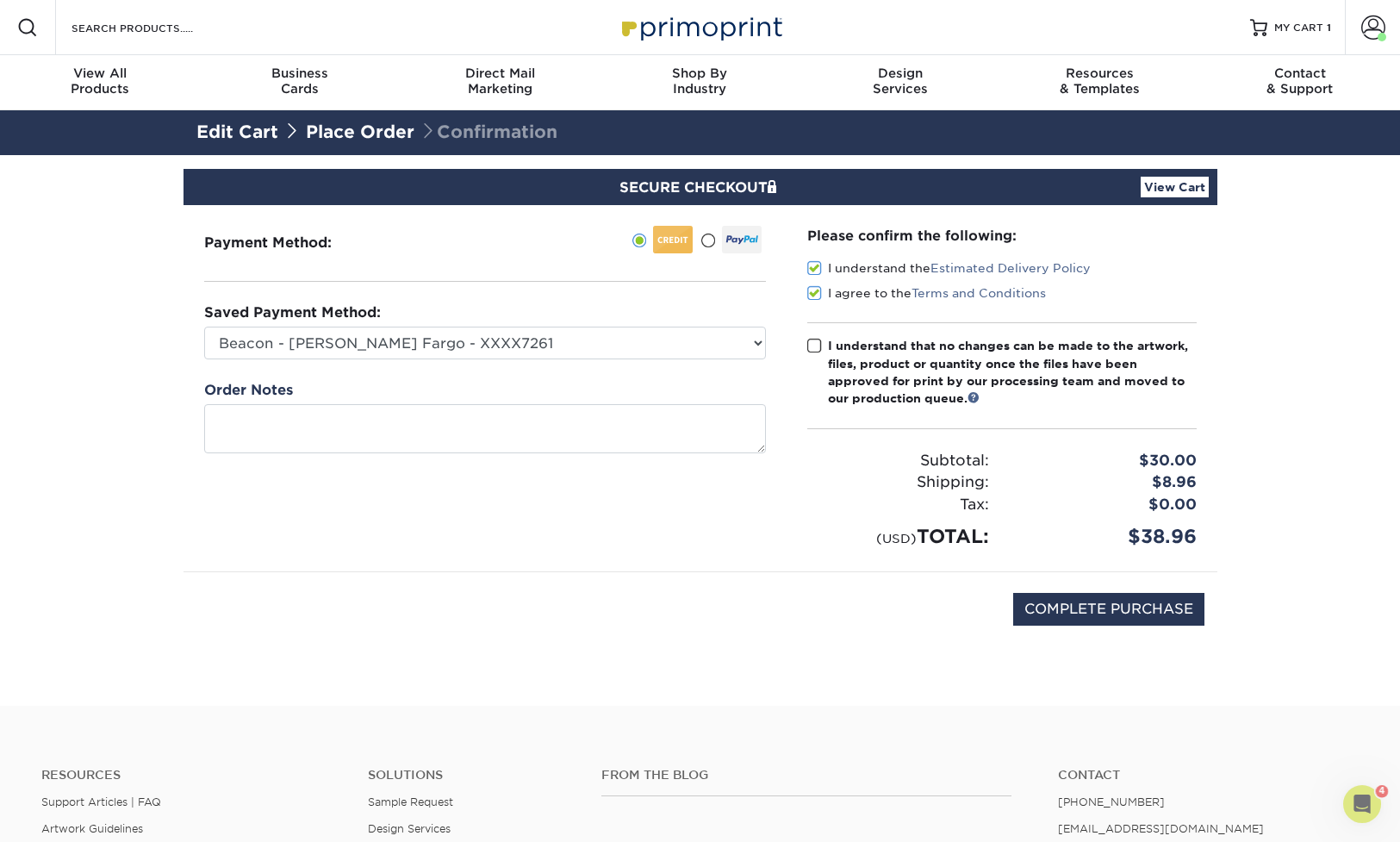
click at [0, 0] on input "I understand that no changes can be made to the artwork, files, product or quan…" at bounding box center [0, 0] width 0 height 0
click at [1113, 609] on input "COMPLETE PURCHASE" at bounding box center [1109, 609] width 192 height 32
type input "PROCESSING, PLEASE WAIT..."
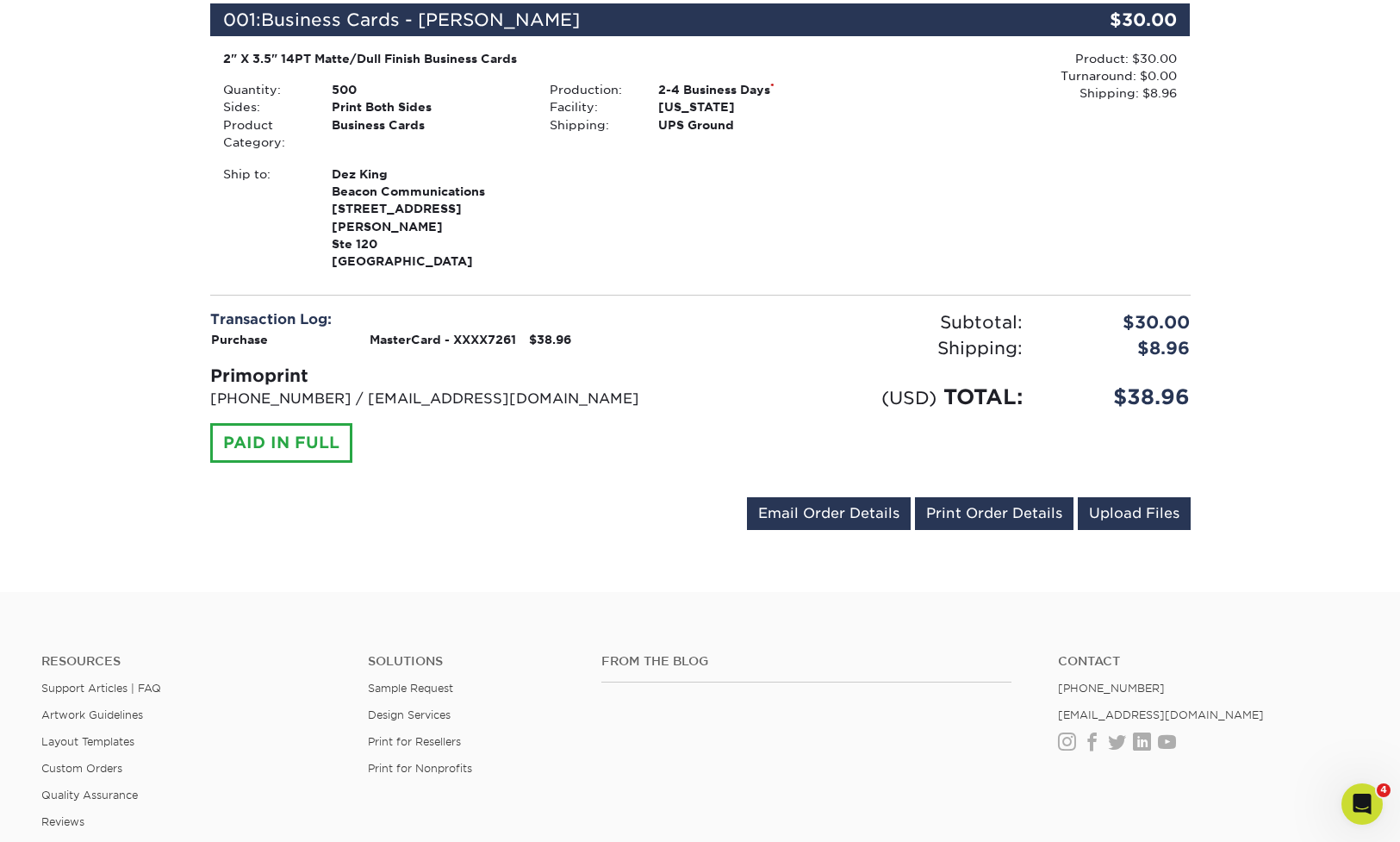
scroll to position [493, 0]
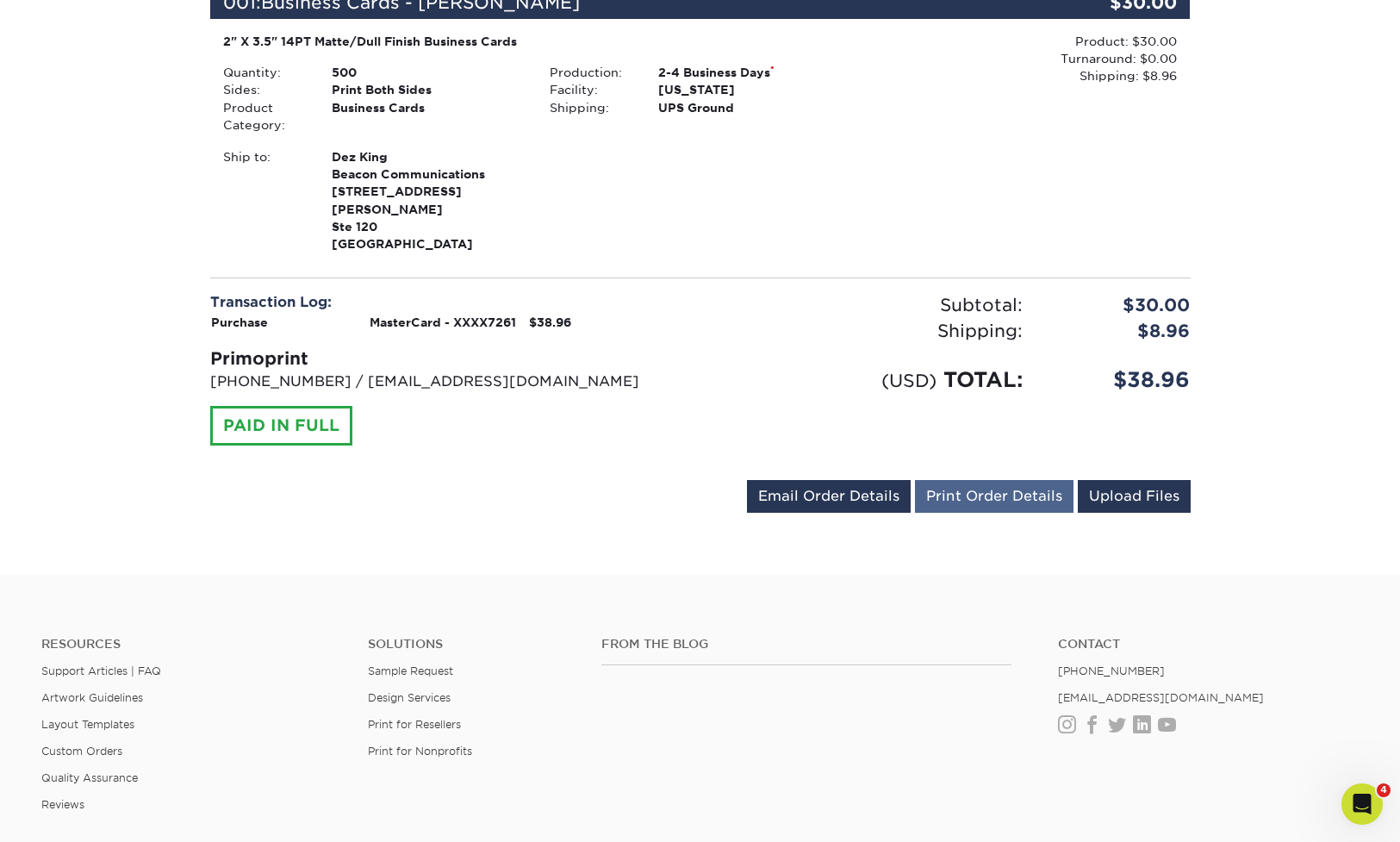
click at [1009, 480] on link "Print Order Details" at bounding box center [995, 496] width 158 height 32
